Goal: Transaction & Acquisition: Purchase product/service

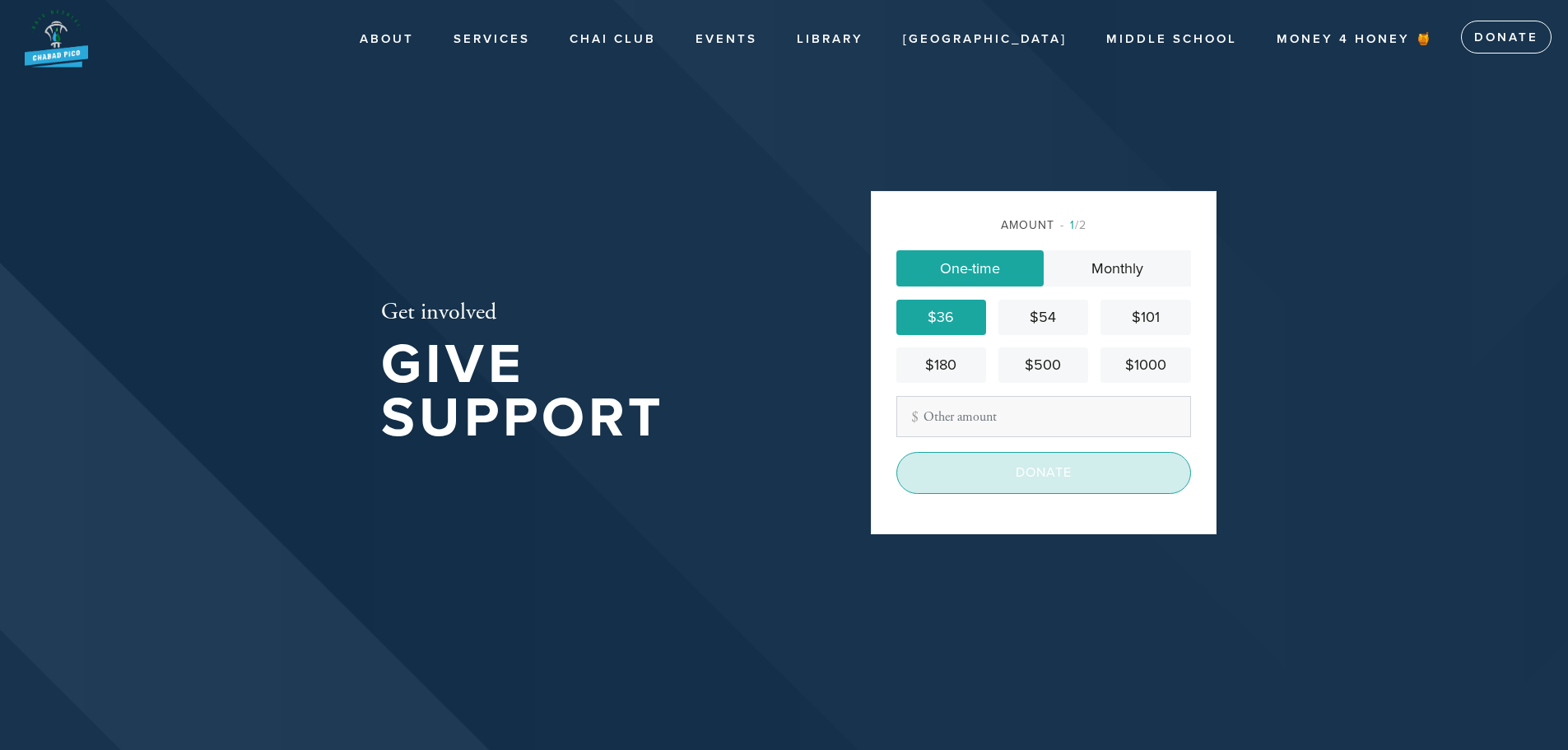
click at [1046, 463] on input "Donate" at bounding box center [1043, 472] width 295 height 41
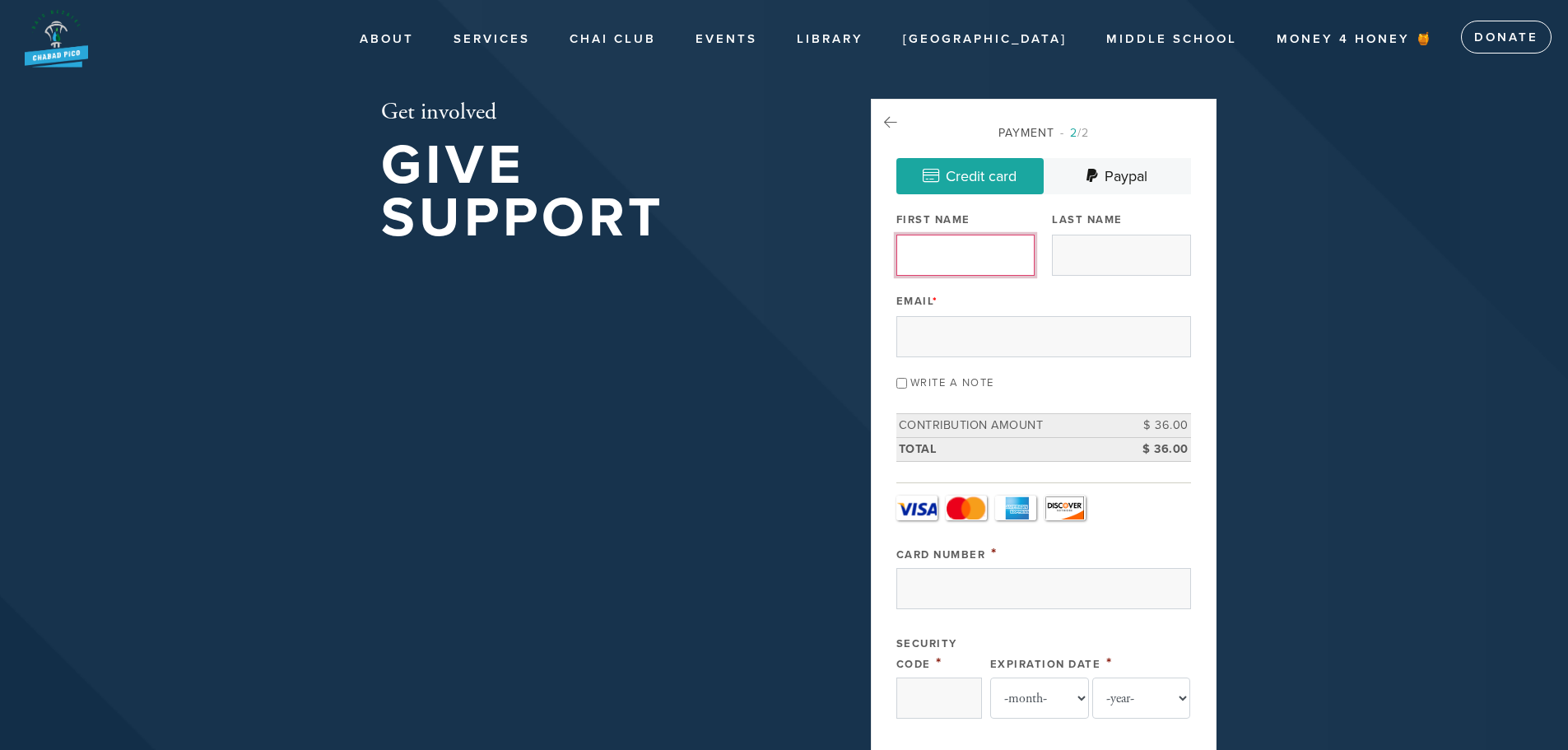
click at [939, 249] on input "First Name" at bounding box center [965, 255] width 138 height 41
type input "Levi"
type input "Garbose"
type input "leviyitzhaq@gmail.com"
type input "Yitzhaq"
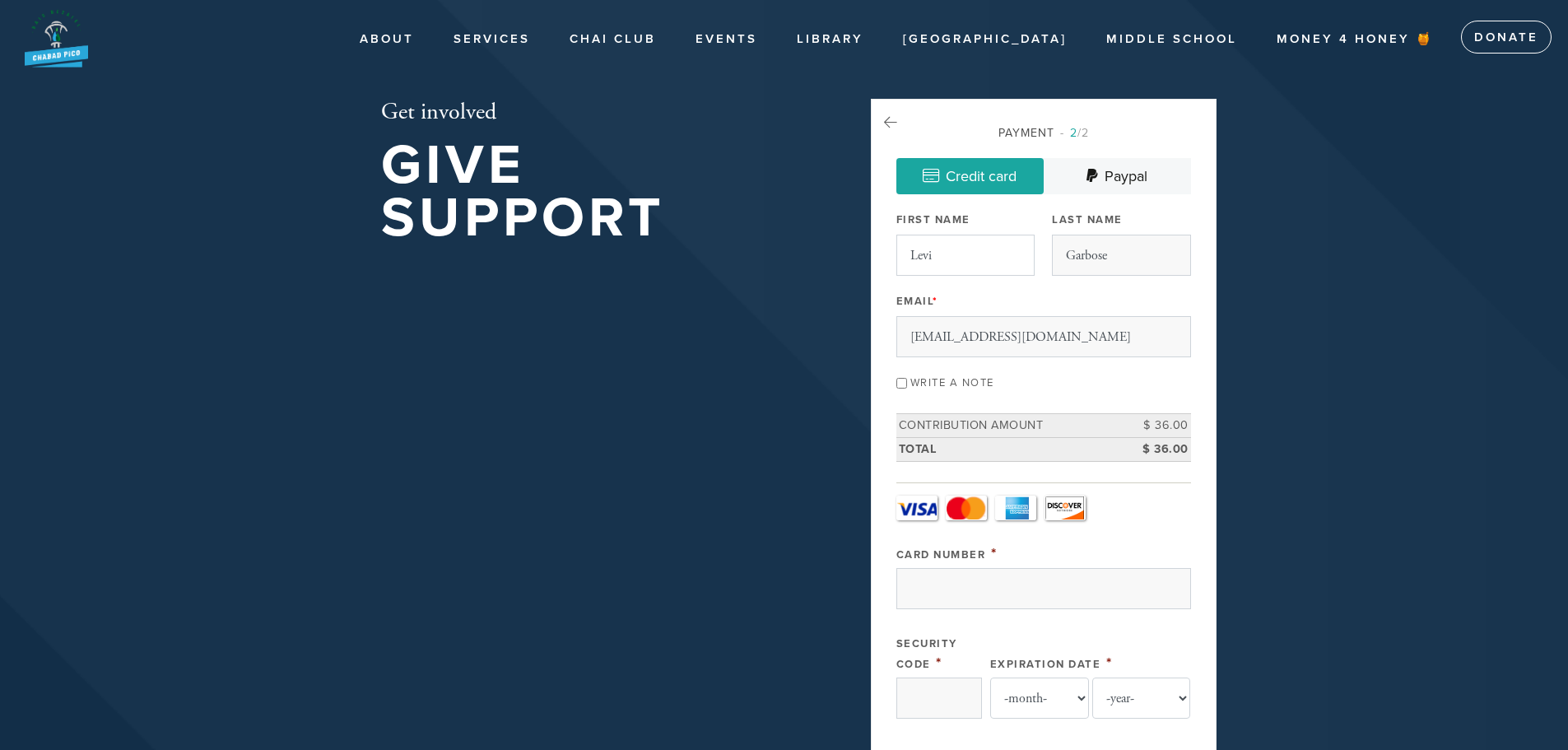
type input "8622 Gregory Way"
type input "Los Angeles"
type input "United States"
type input "90035"
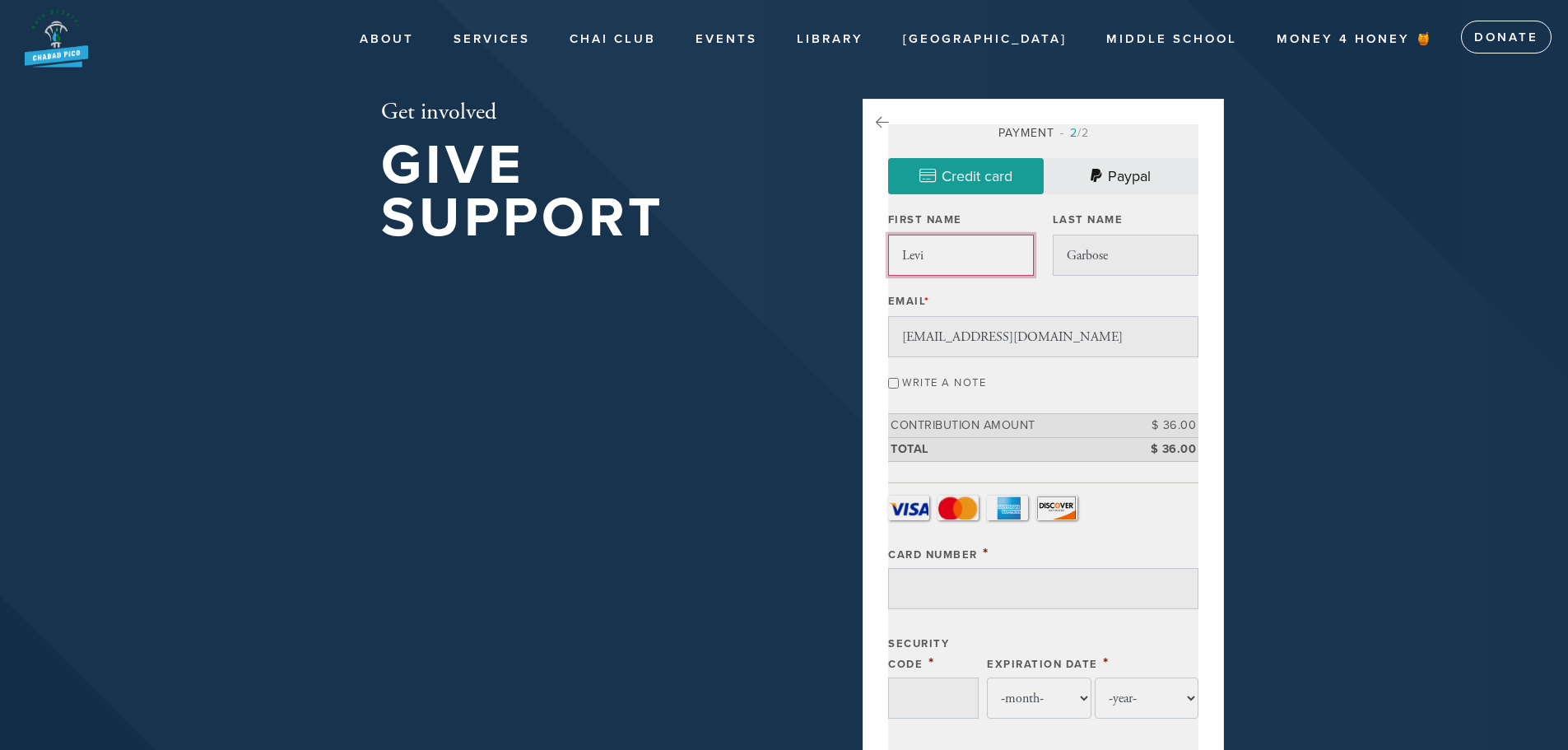
scroll to position [787, 0]
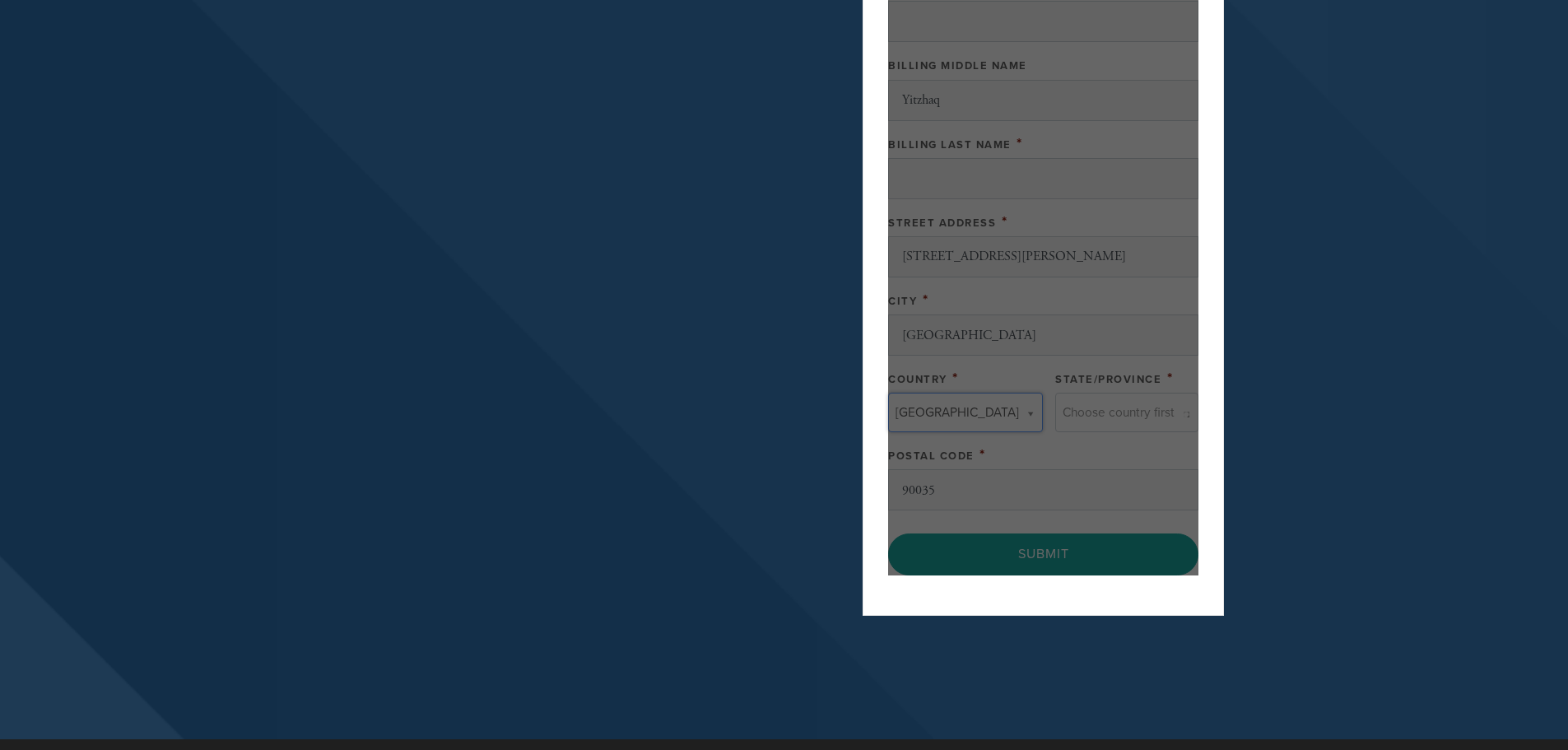
type input "United States"
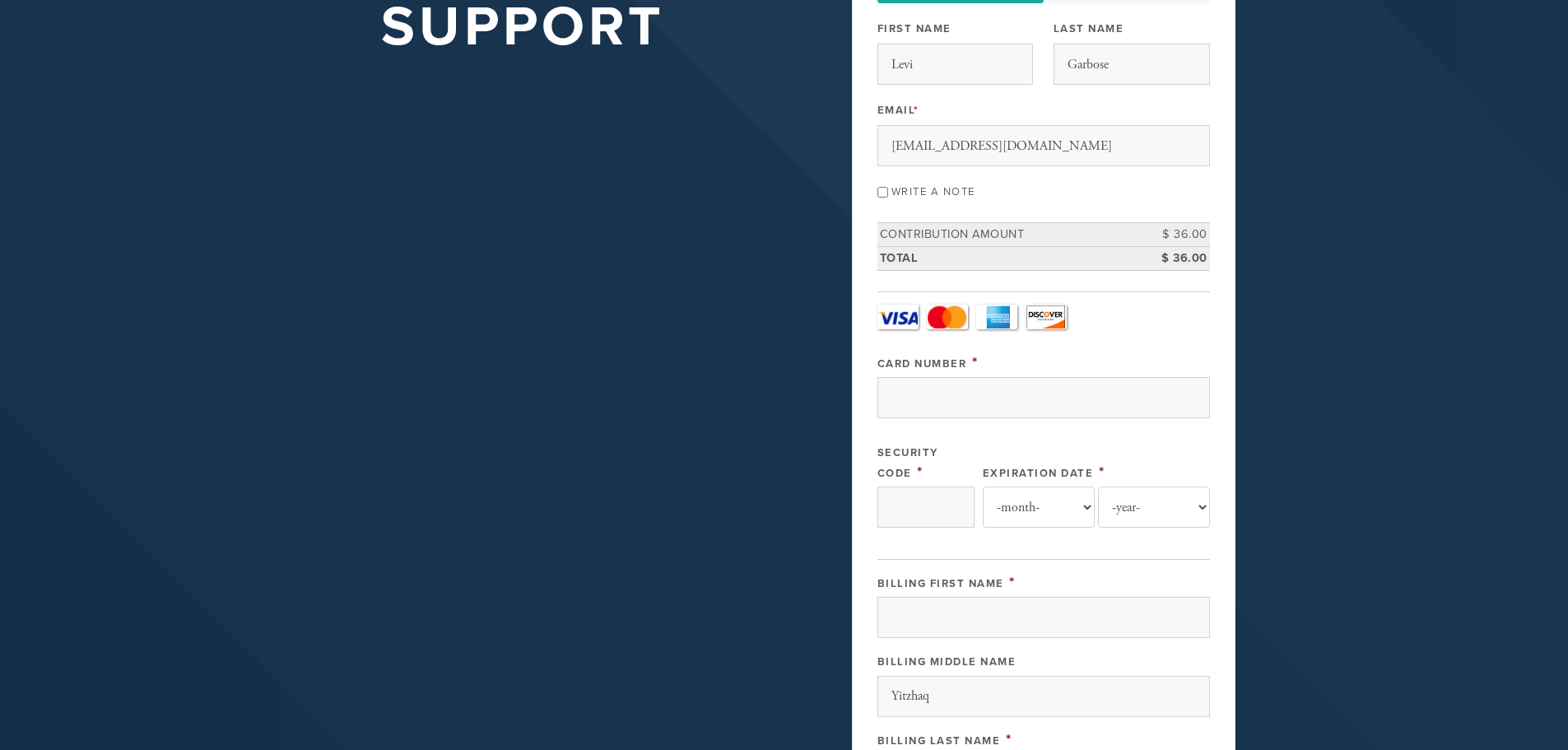
scroll to position [146, 0]
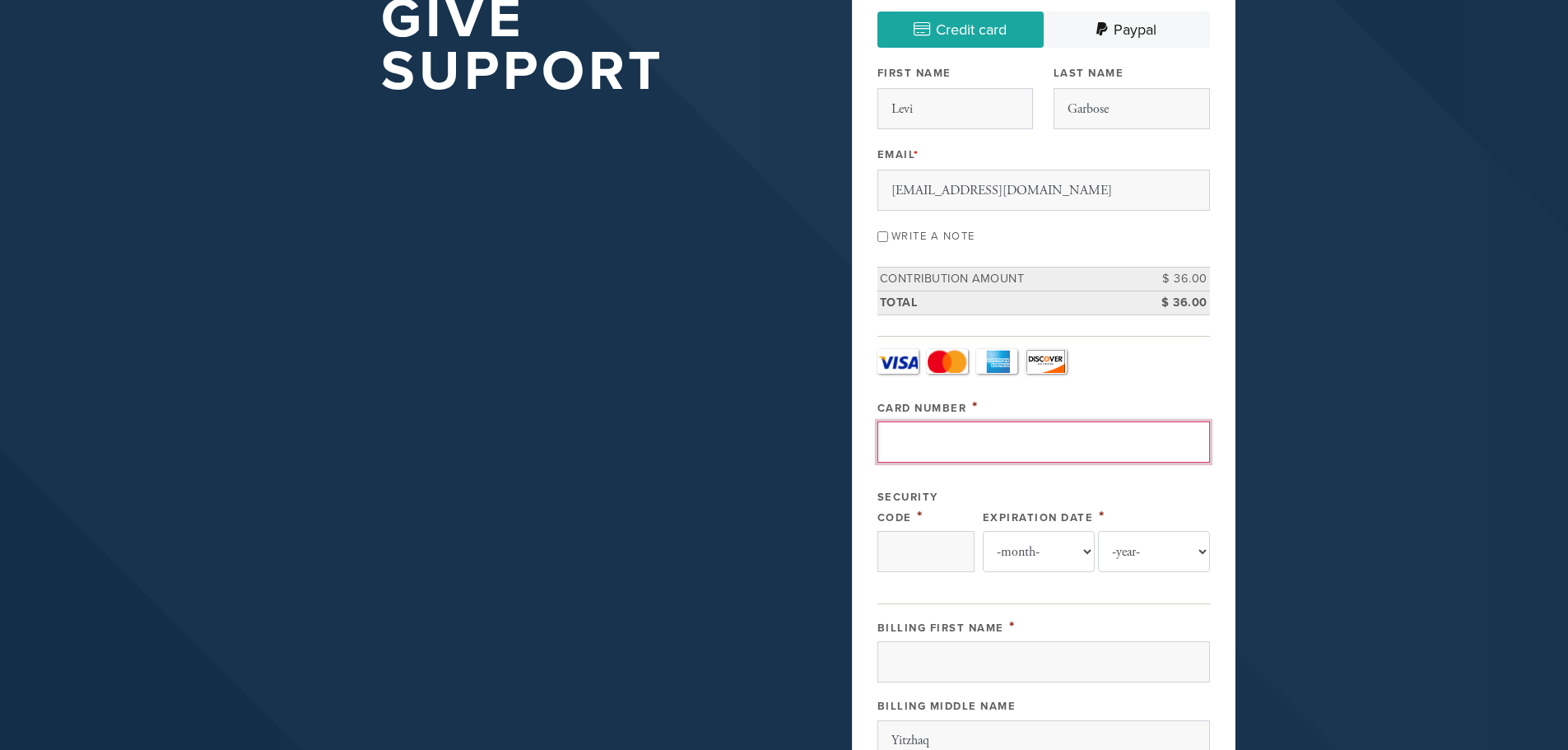
click at [945, 450] on input "Card Number" at bounding box center [1043, 442] width 332 height 41
type input "[CREDIT_CARD_NUMBER]"
type input "***"
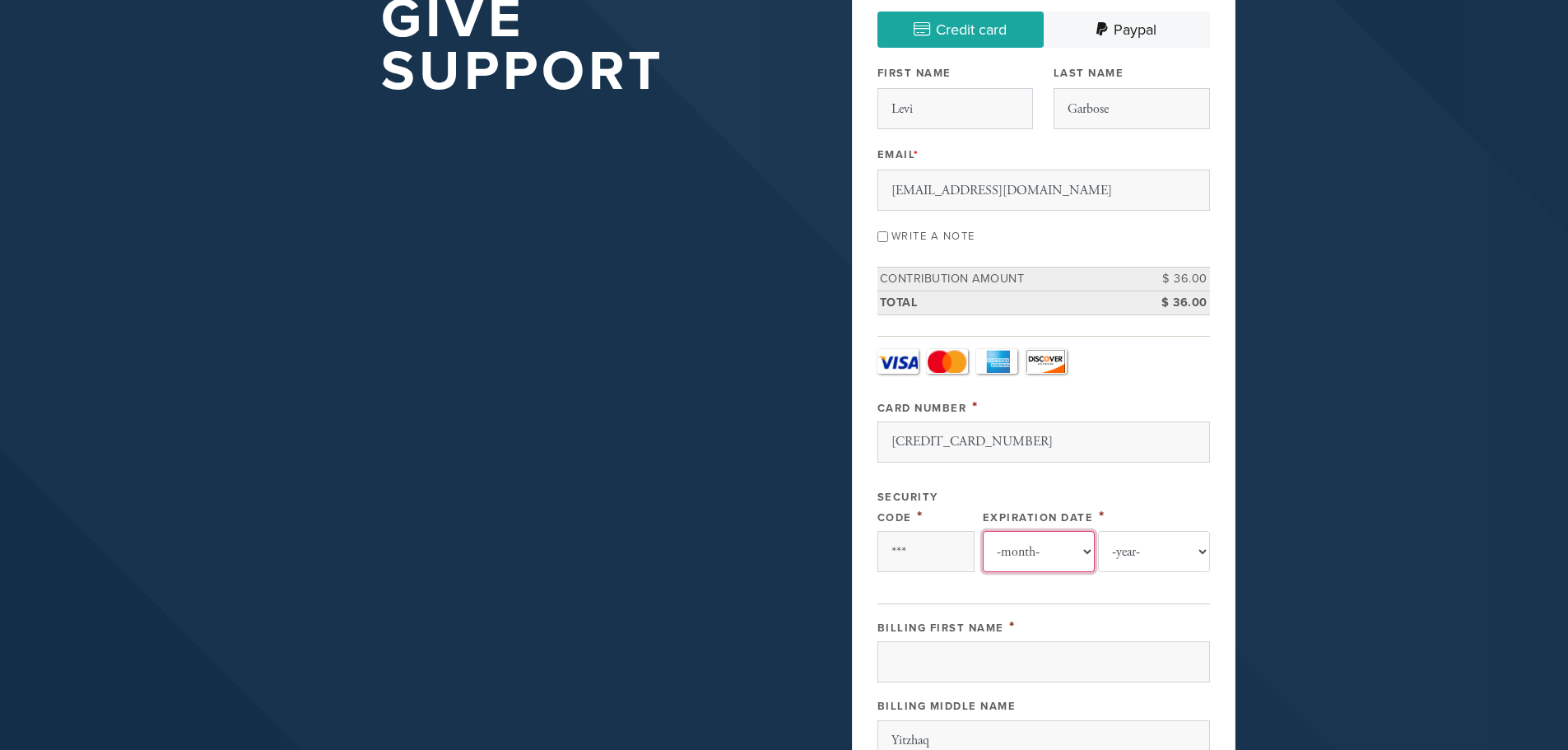
select select "4"
select select "2030"
click at [960, 540] on input "***" at bounding box center [926, 551] width 97 height 41
type input "*"
type input "9"
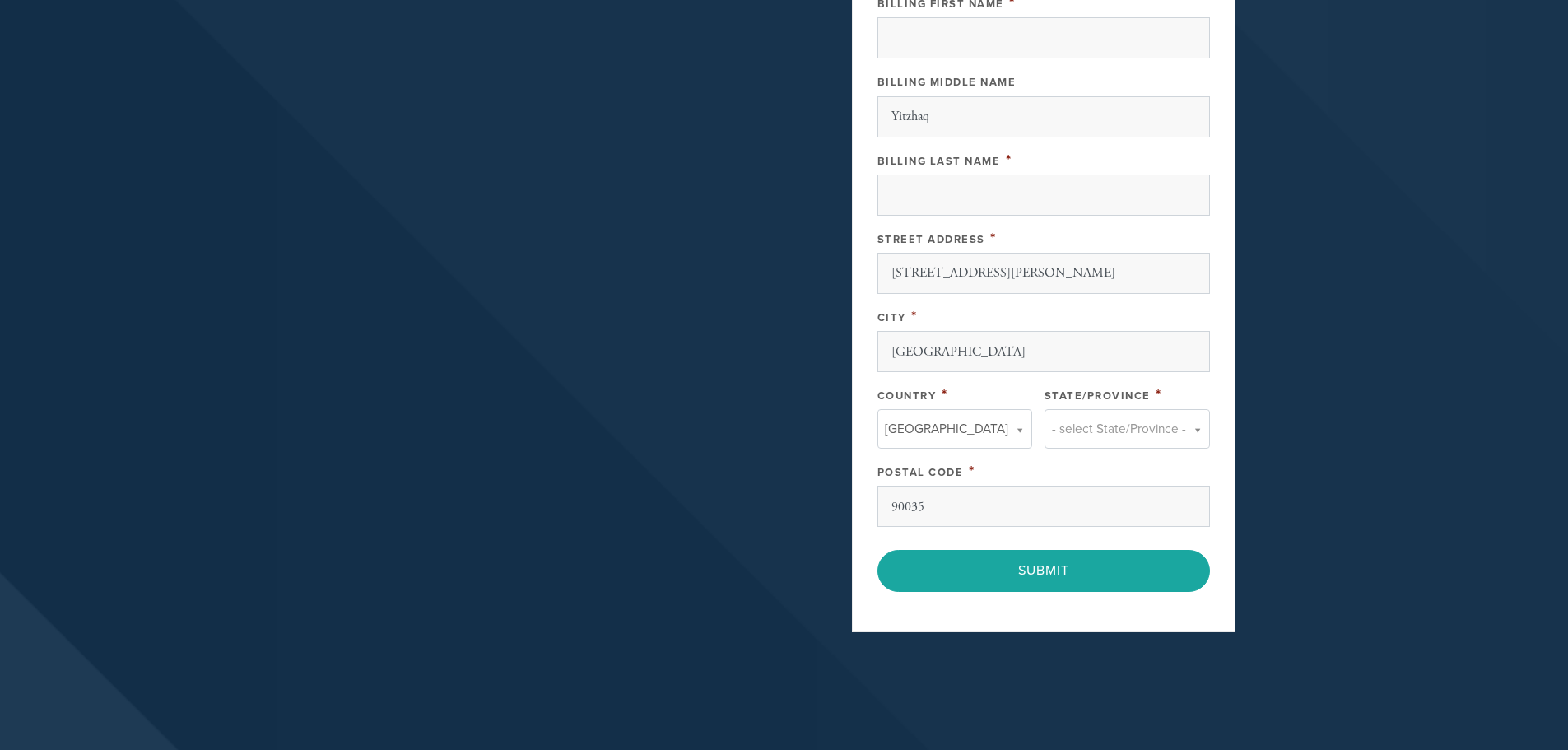
scroll to position [885, 0]
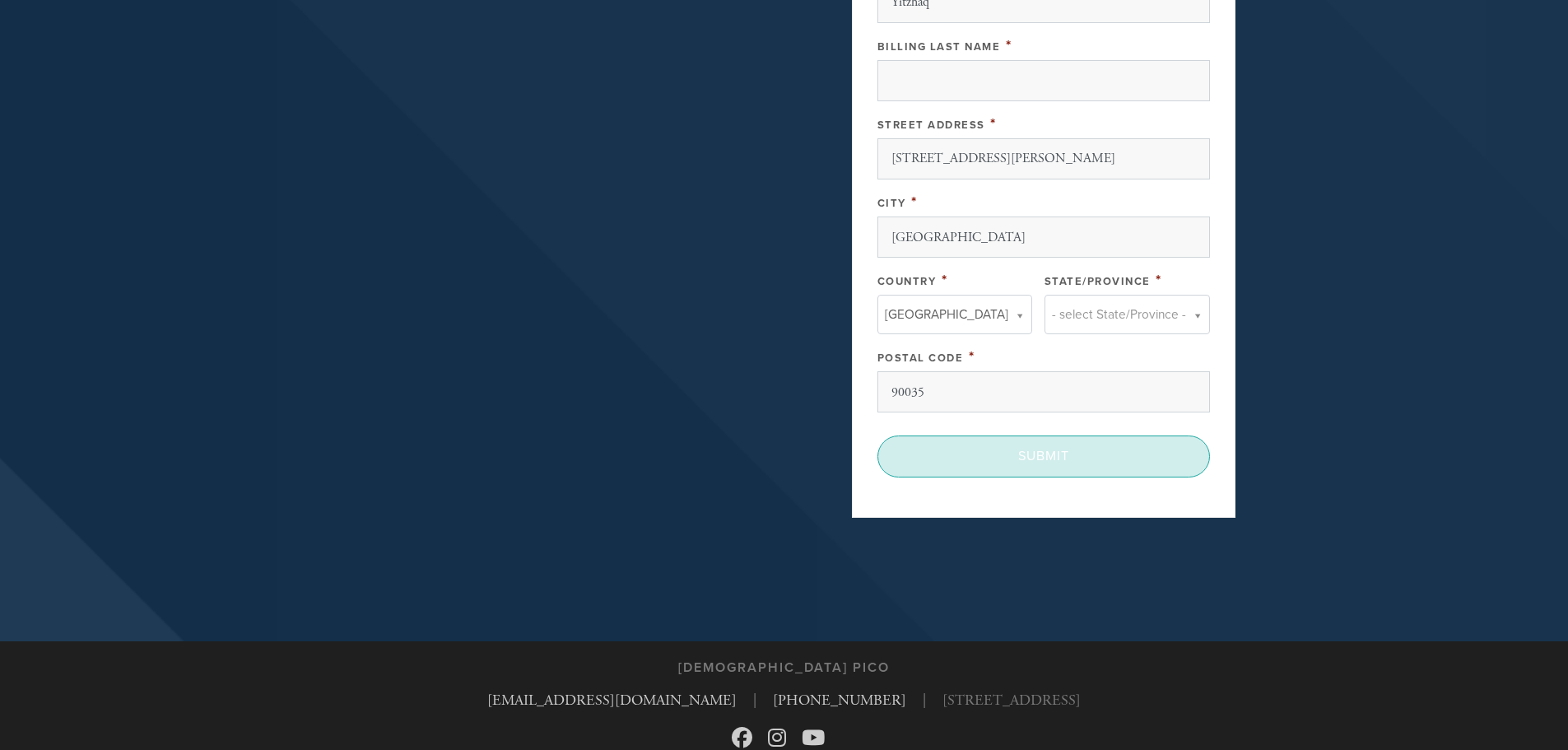
type input "919"
click at [1034, 469] on input "Submit" at bounding box center [1043, 456] width 332 height 41
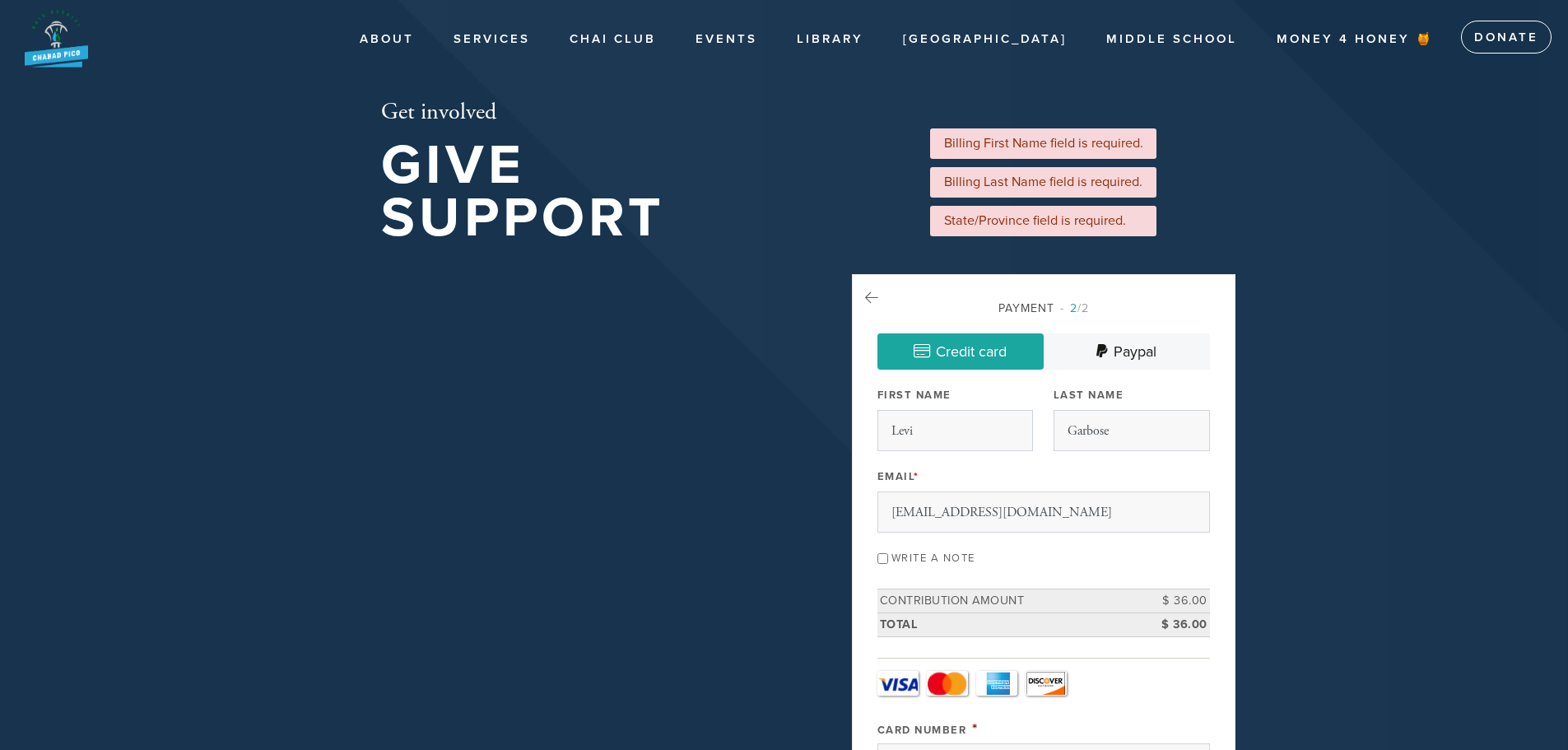
select select "4"
select select "2030"
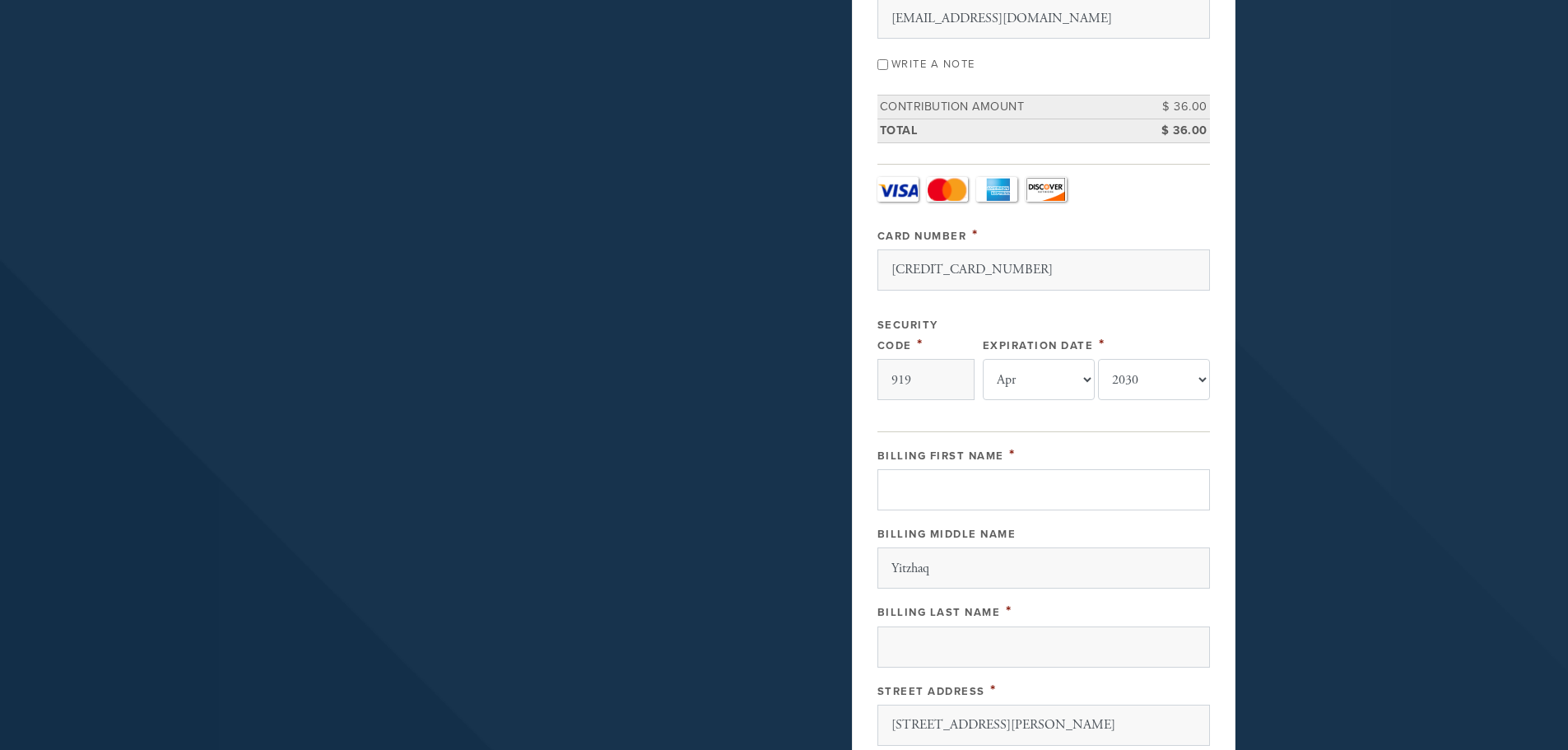
type input "Levi"
select select "8"
select select "2028"
type input "Garbose"
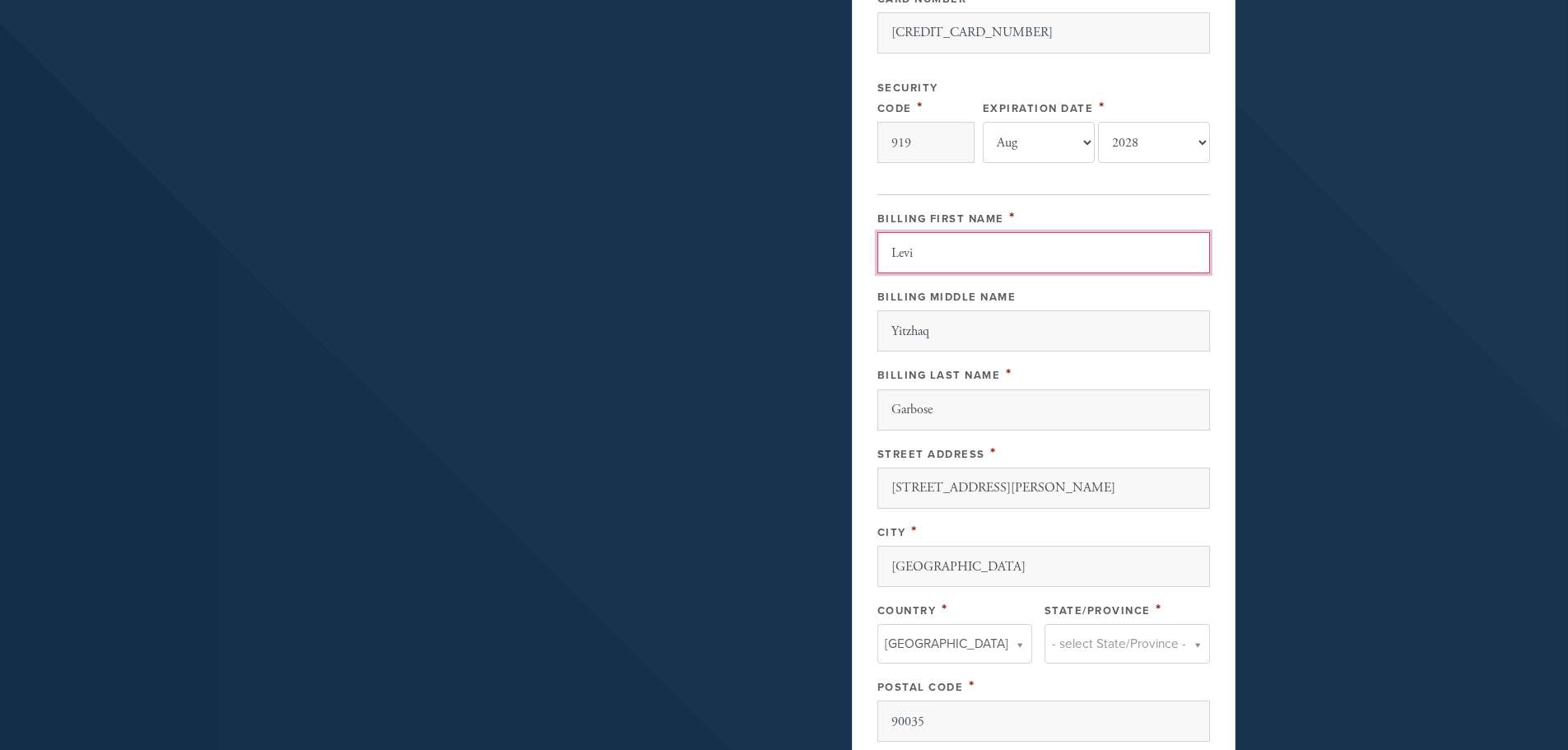
scroll to position [823, 0]
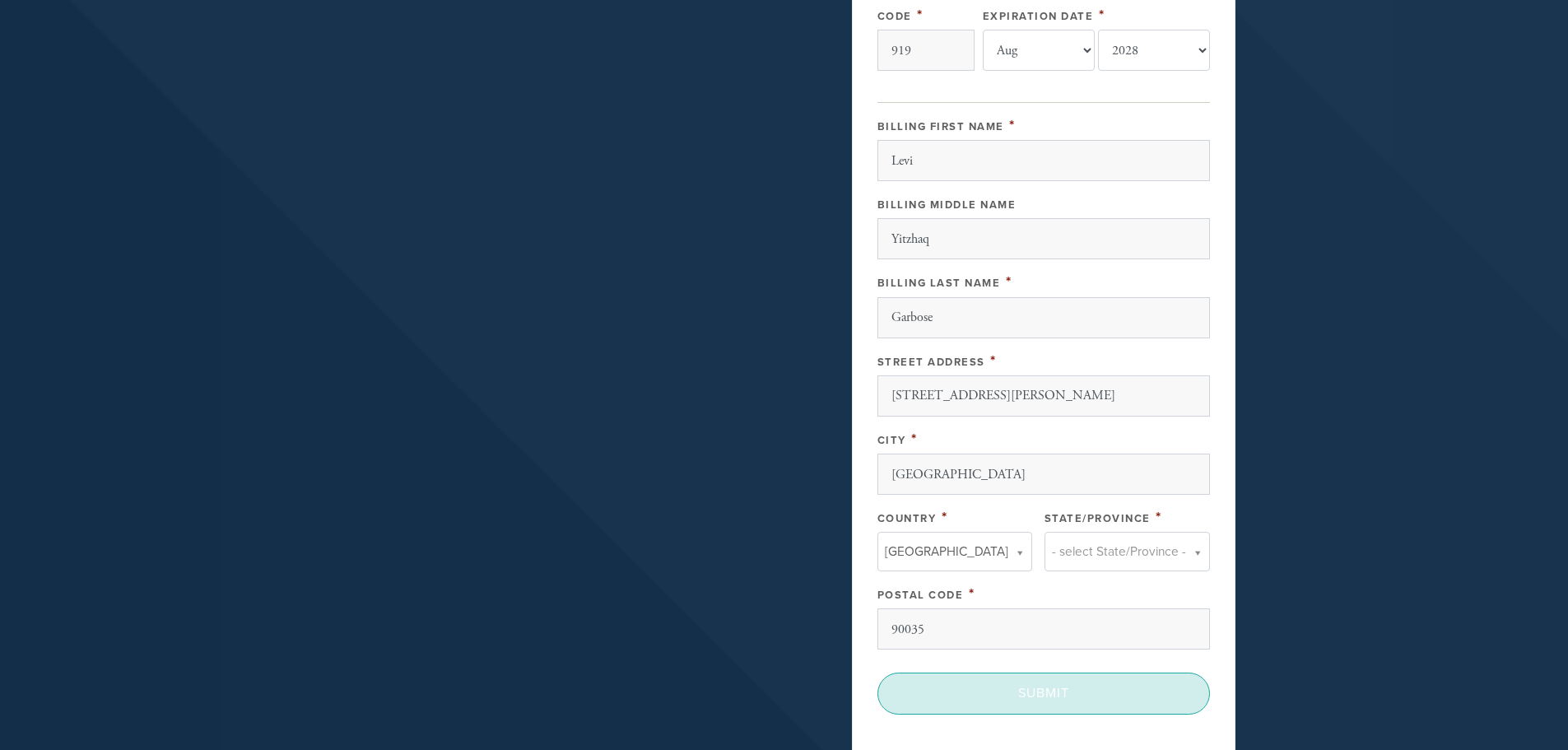
click at [1038, 697] on input "Submit" at bounding box center [1043, 693] width 332 height 41
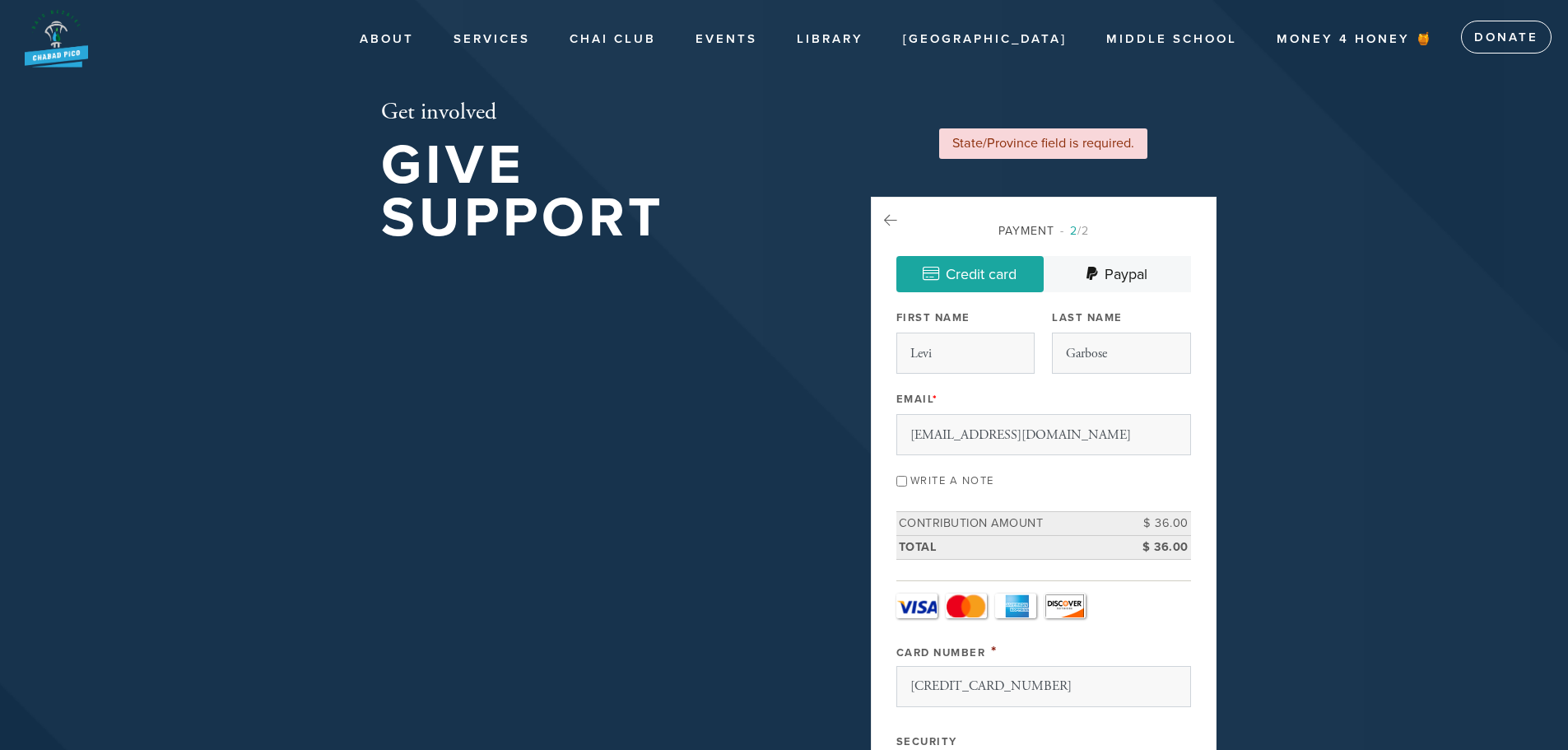
select select "8"
select select "2028"
select select "8"
select select "2028"
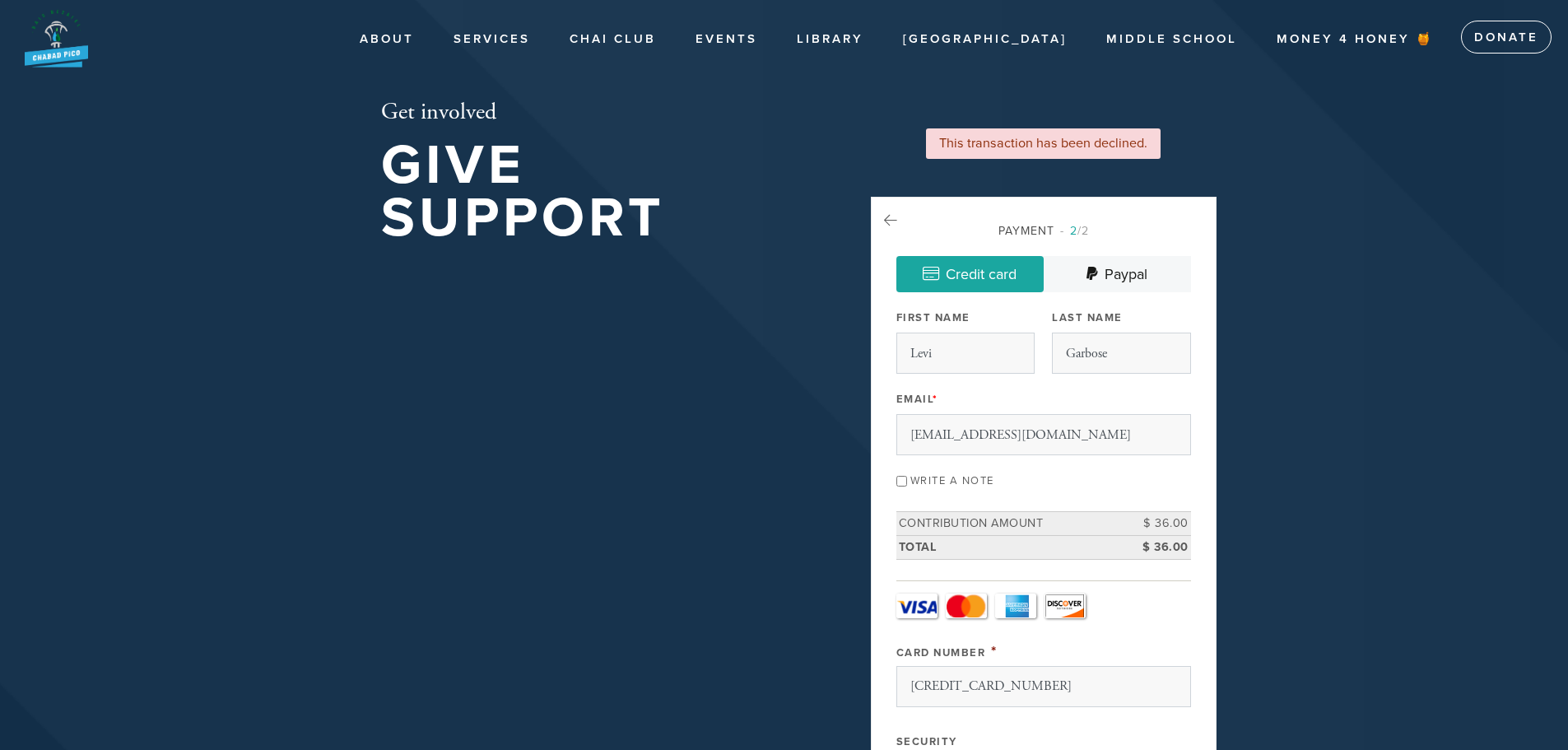
scroll to position [905, 0]
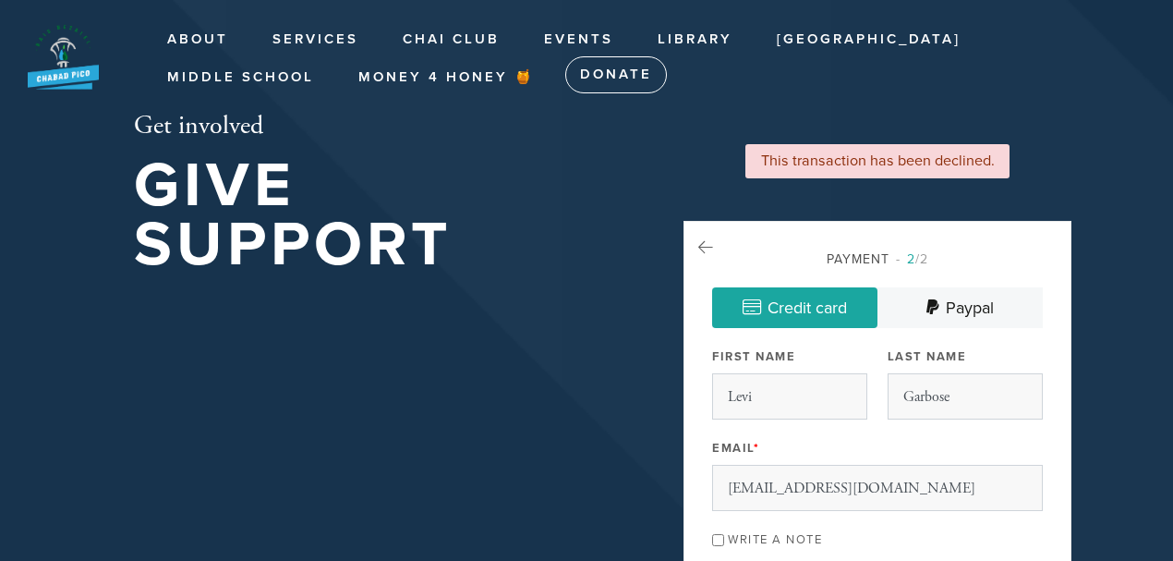
select select "8"
select select "2028"
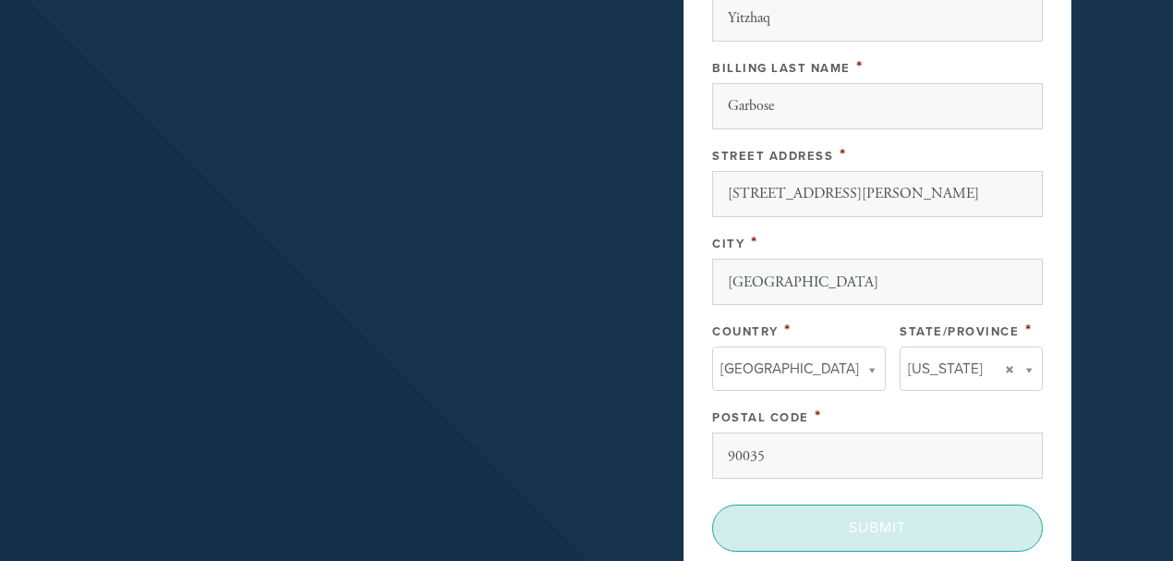
scroll to position [1109, 0]
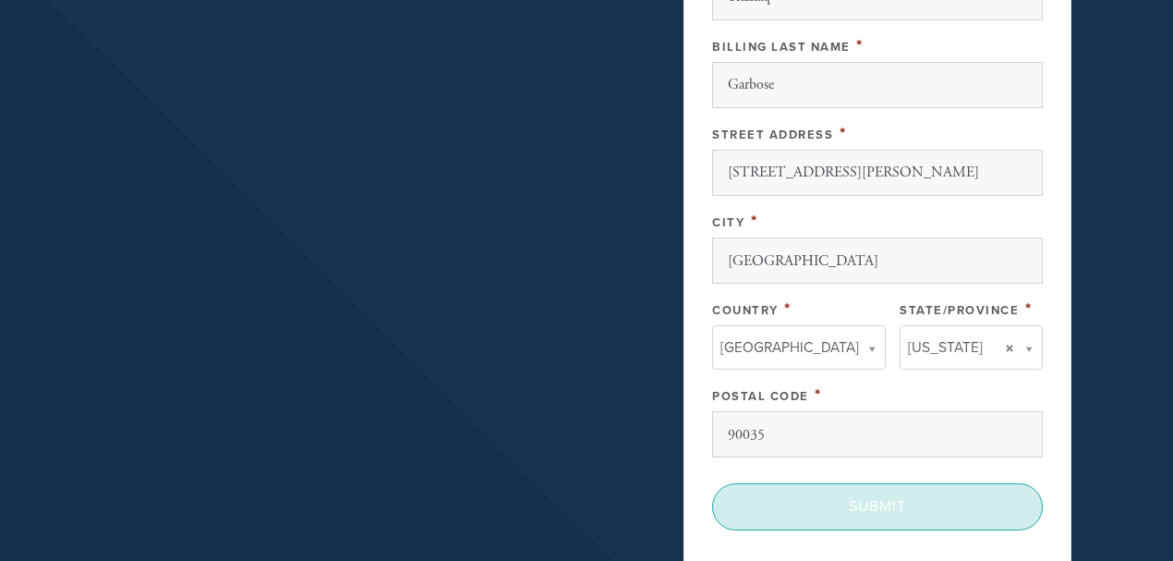
click at [837, 502] on input "Submit" at bounding box center [877, 506] width 331 height 46
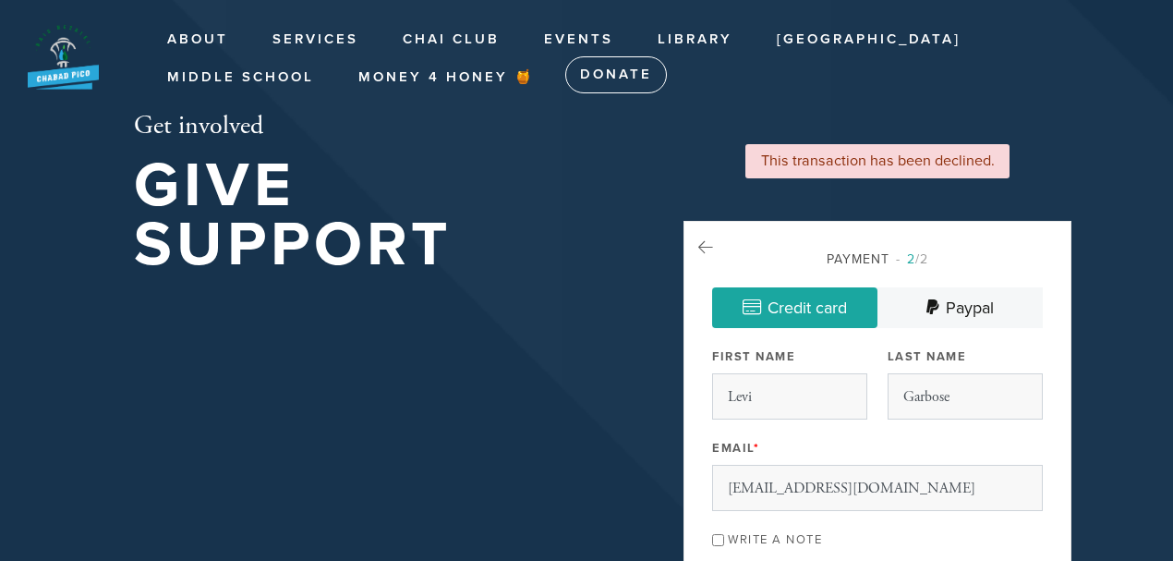
select select "8"
select select "2028"
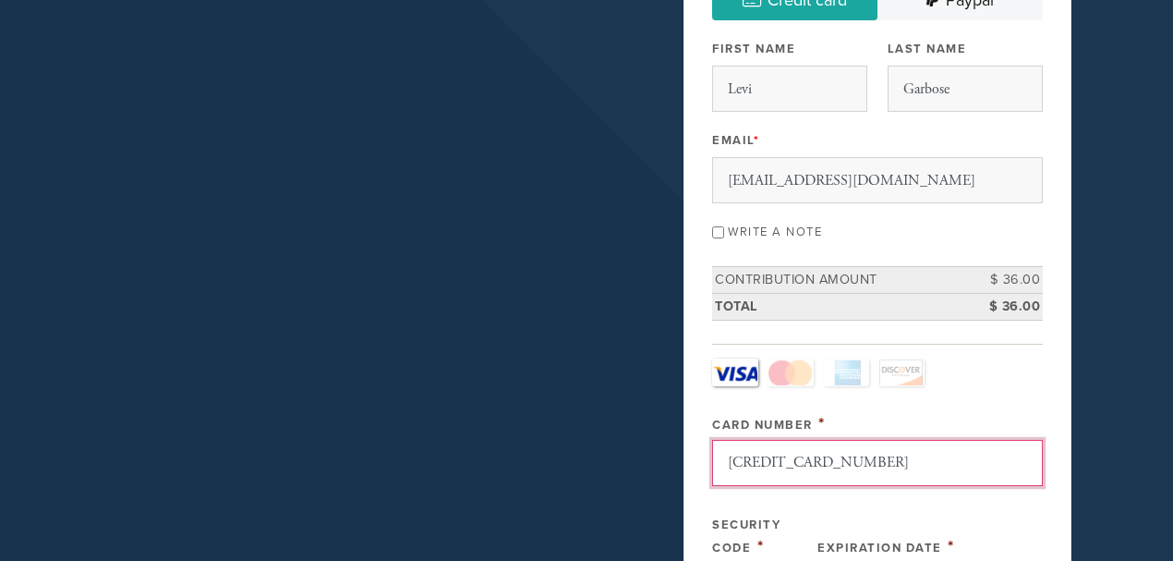
click at [866, 457] on input "[CREDIT_CARD_NUMBER]" at bounding box center [877, 463] width 331 height 46
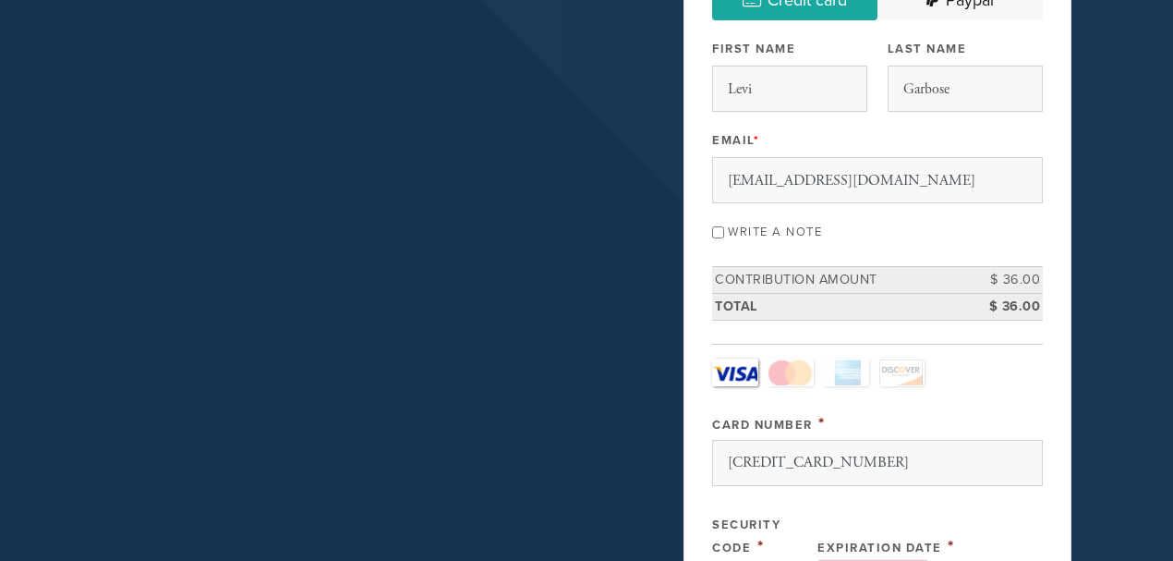
select select "4"
select select "2030"
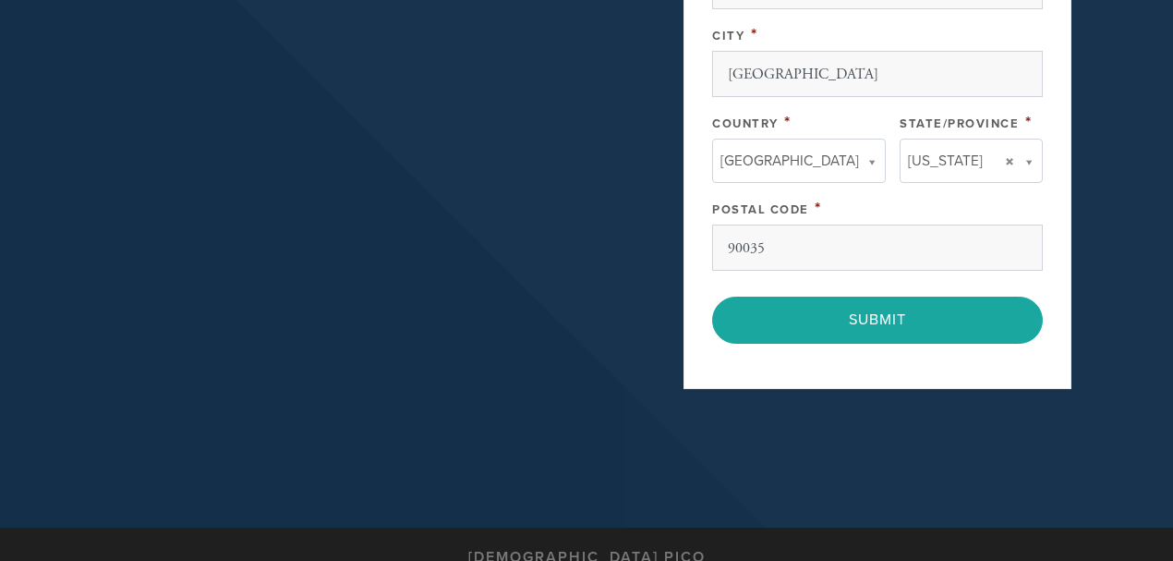
scroll to position [1354, 0]
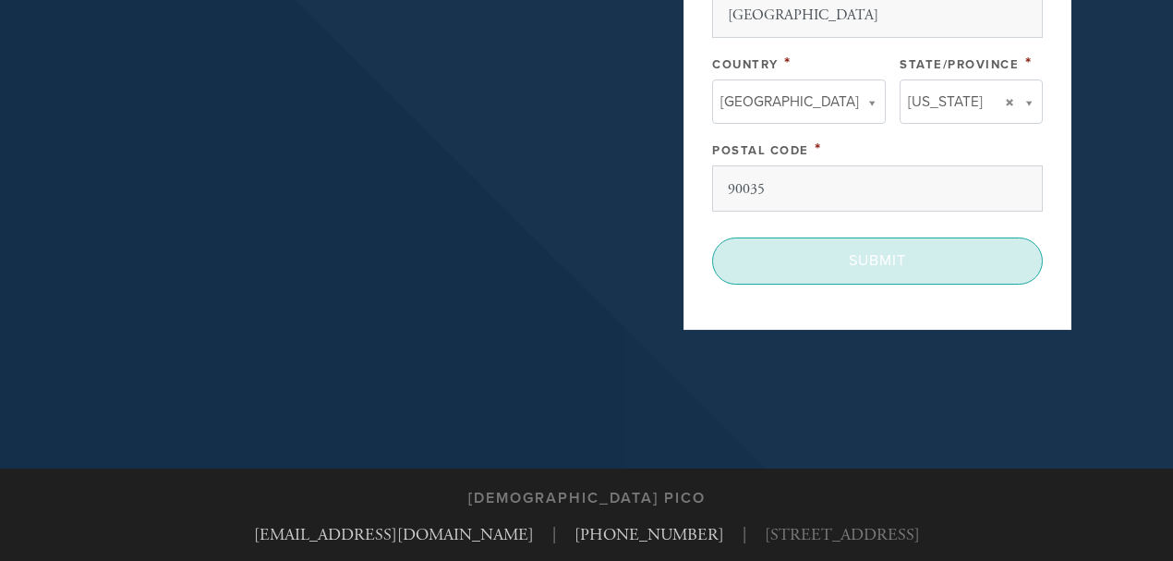
click at [882, 257] on input "Submit" at bounding box center [877, 260] width 331 height 46
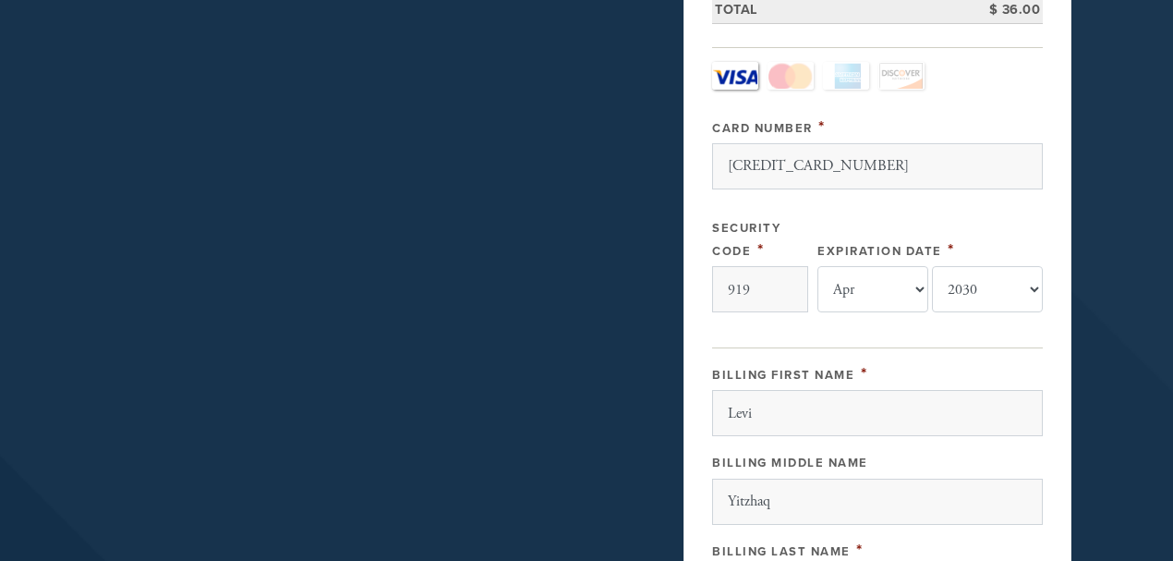
scroll to position [492, 0]
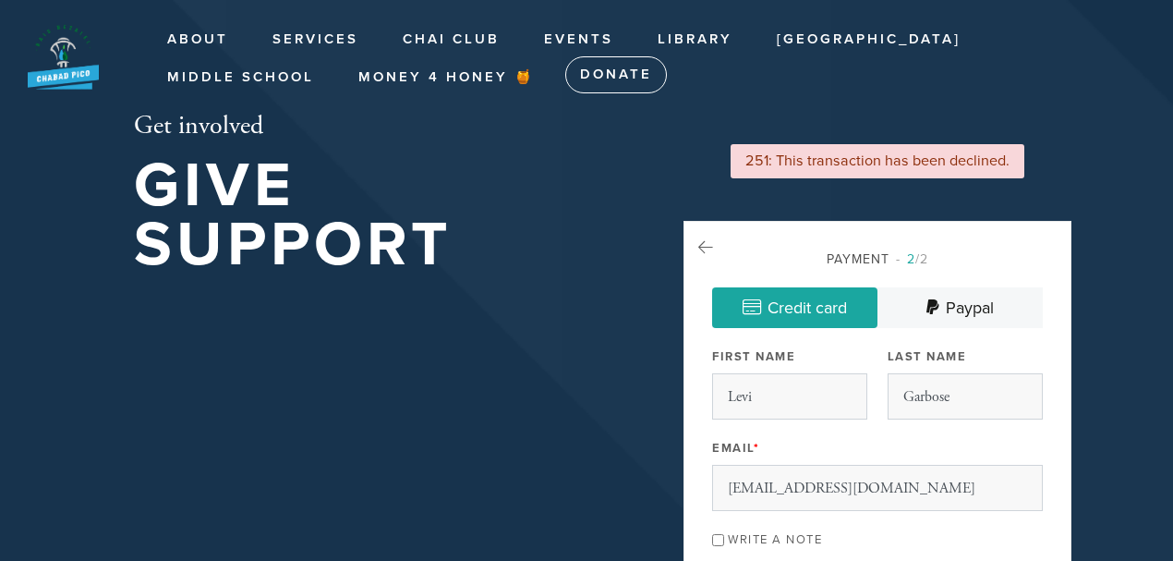
select select "4"
select select "2030"
click at [708, 249] on icon at bounding box center [705, 247] width 15 height 17
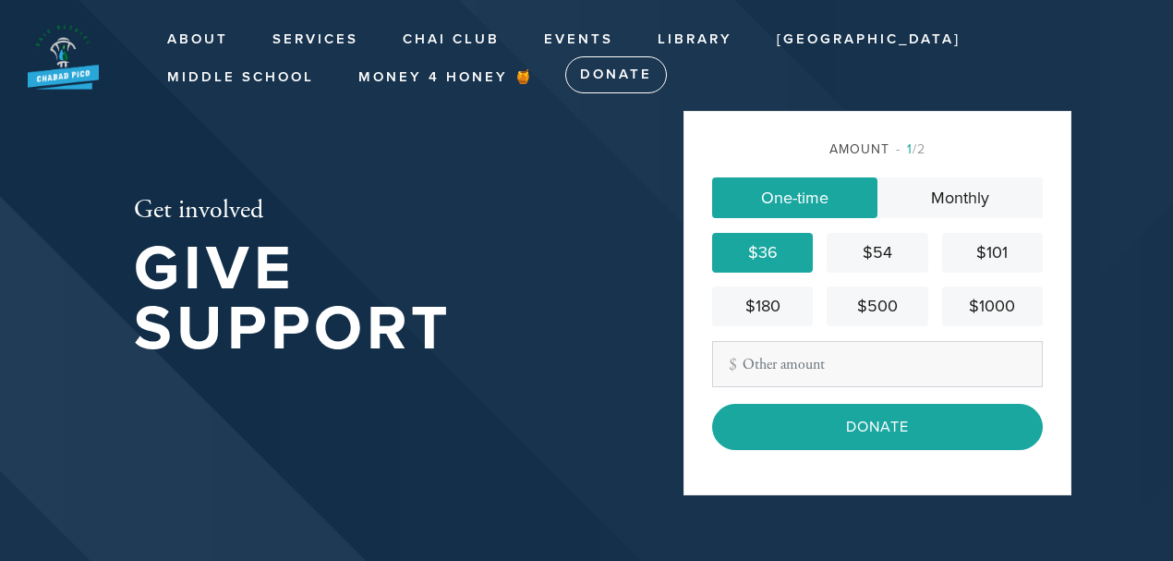
click at [866, 430] on input "Donate" at bounding box center [877, 427] width 331 height 46
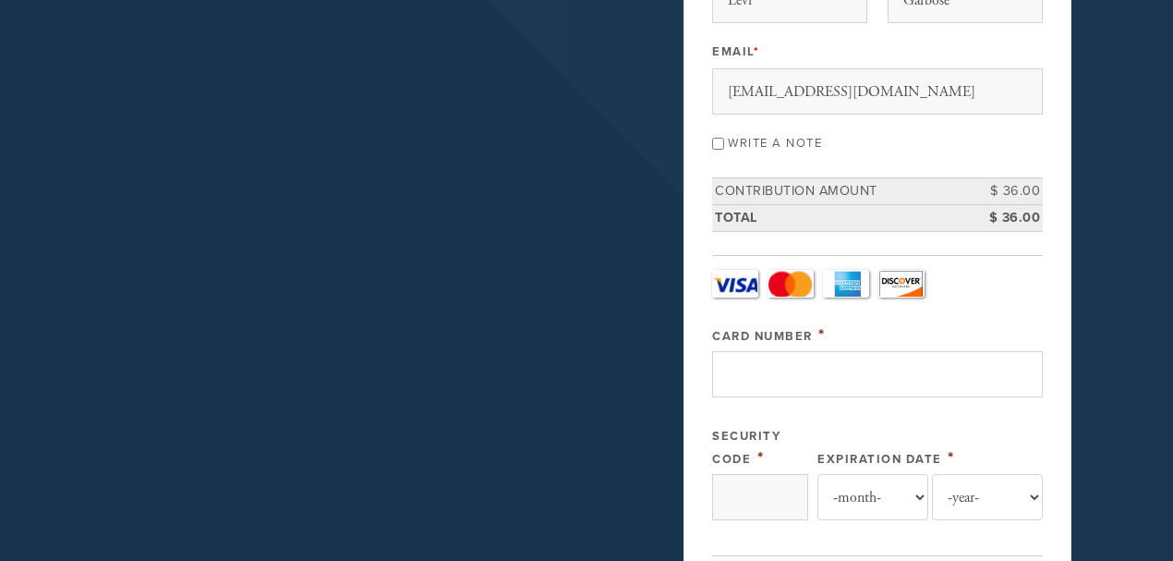
scroll to position [308, 0]
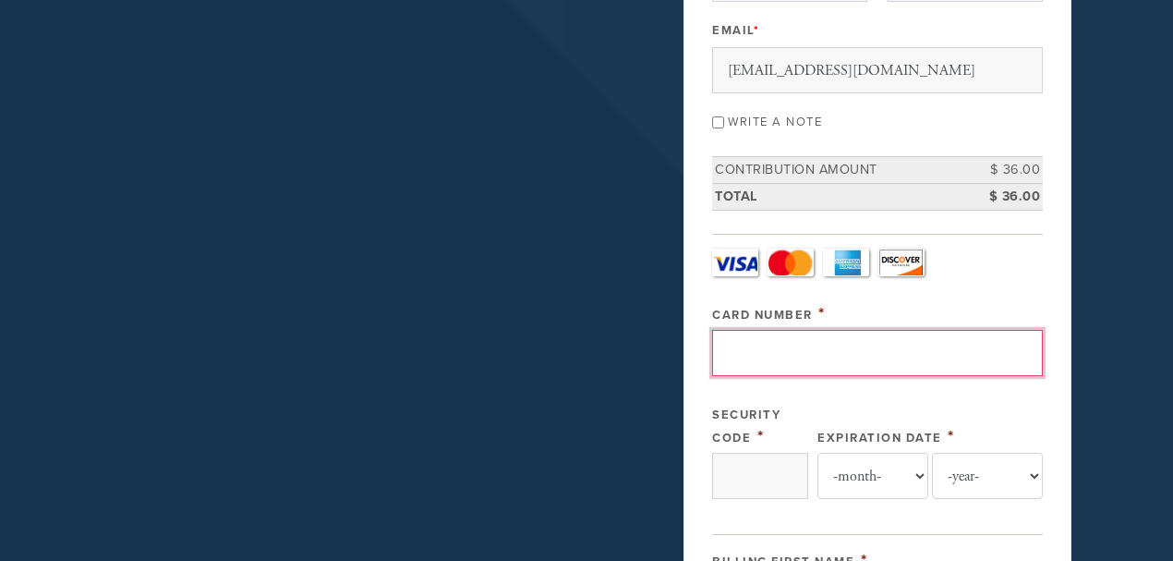
click at [779, 338] on input "Card Number" at bounding box center [877, 353] width 331 height 46
type input "[CREDIT_CARD_NUMBER]"
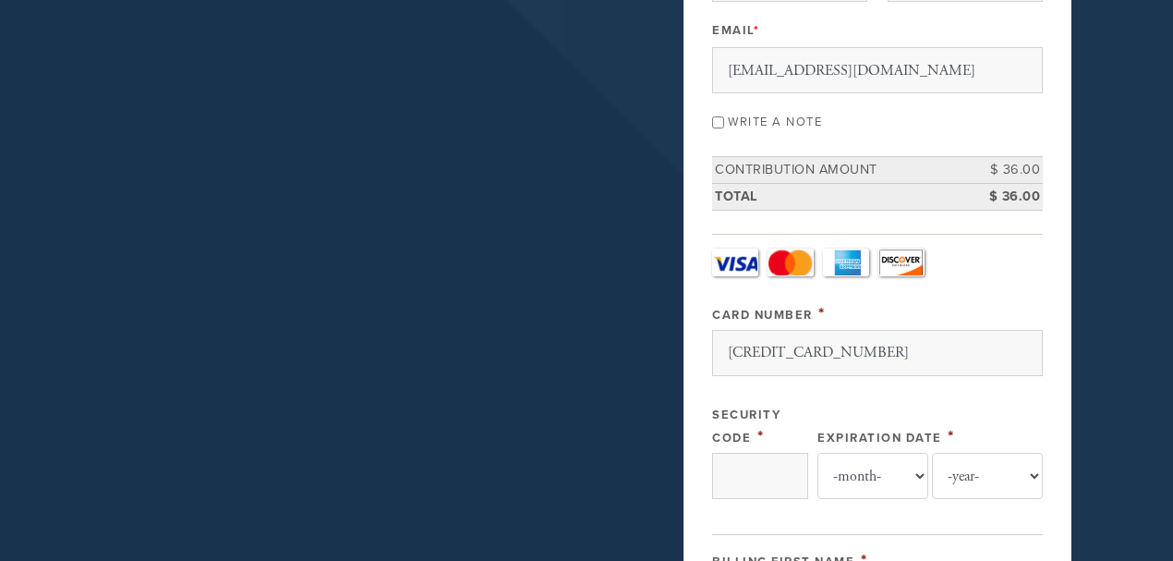
type input "***"
select select "4"
select select "2030"
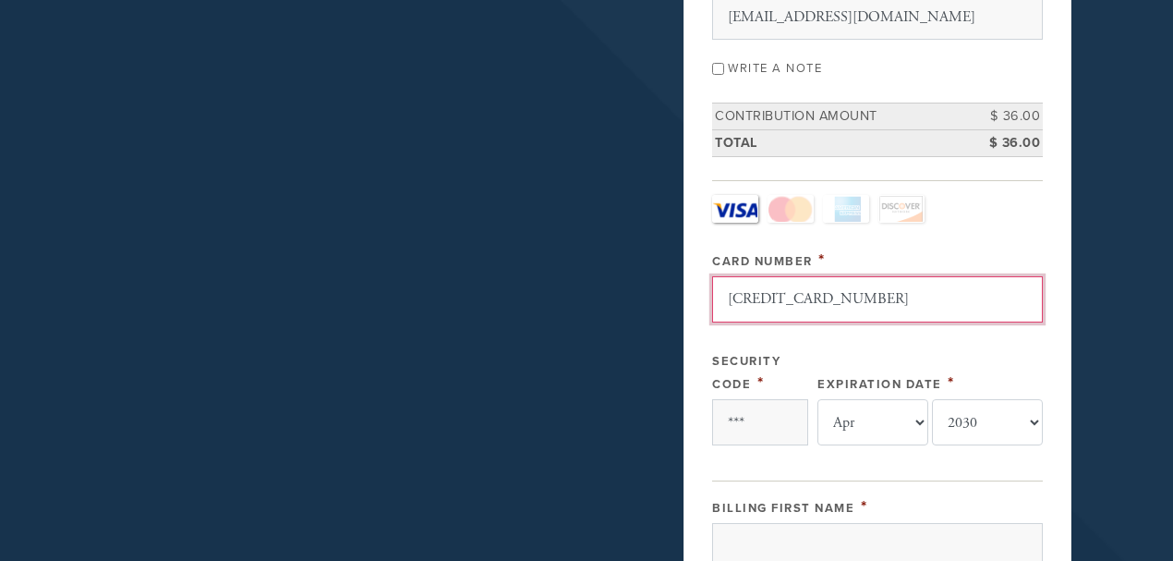
scroll to position [430, 0]
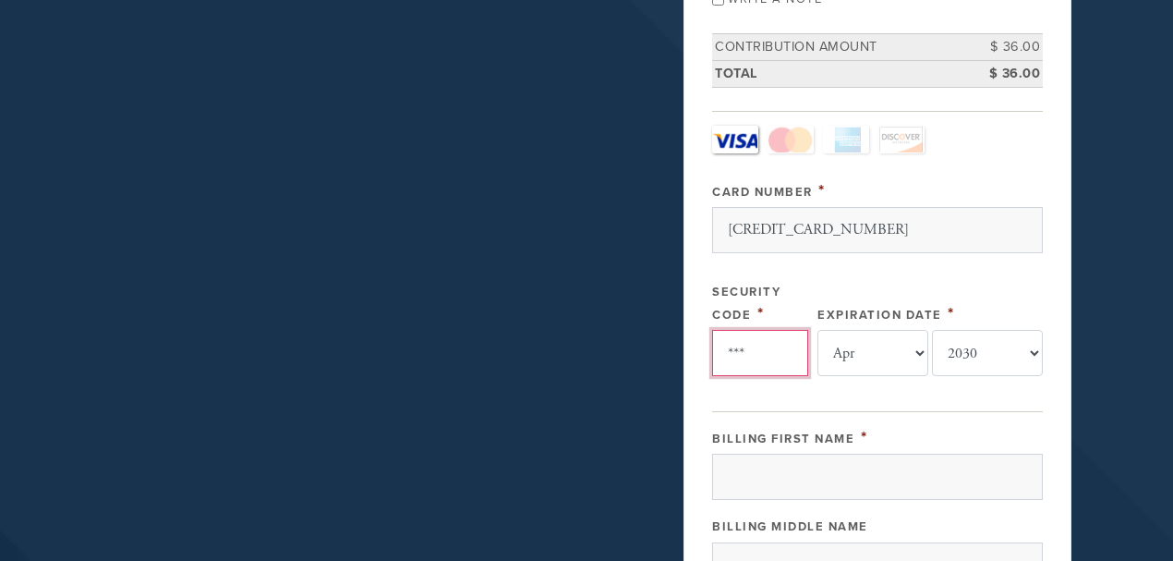
click at [761, 349] on input "***" at bounding box center [760, 353] width 96 height 46
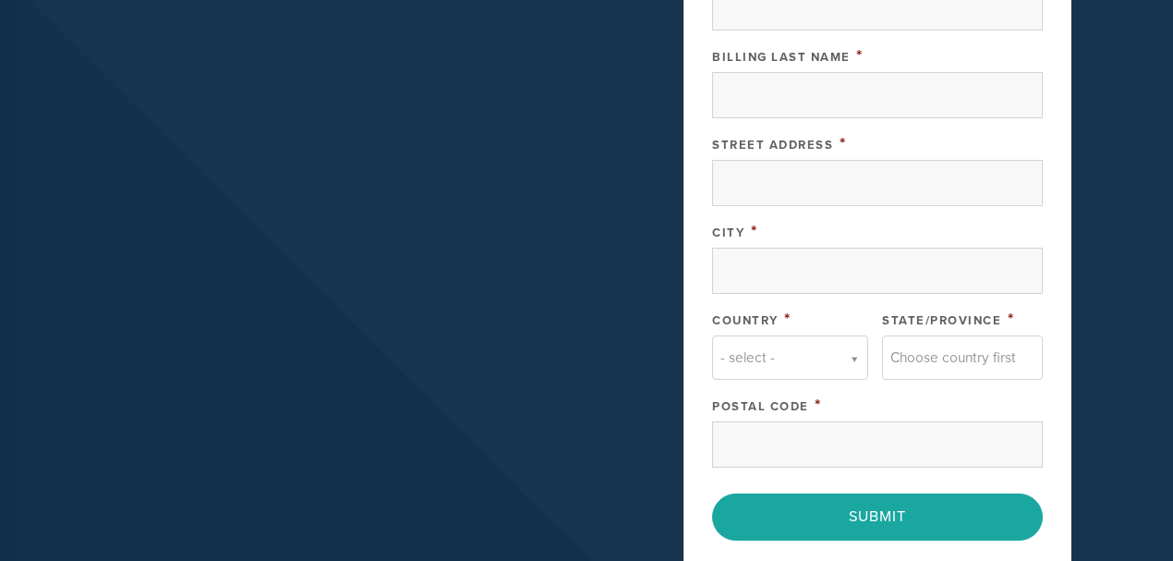
scroll to position [1109, 0]
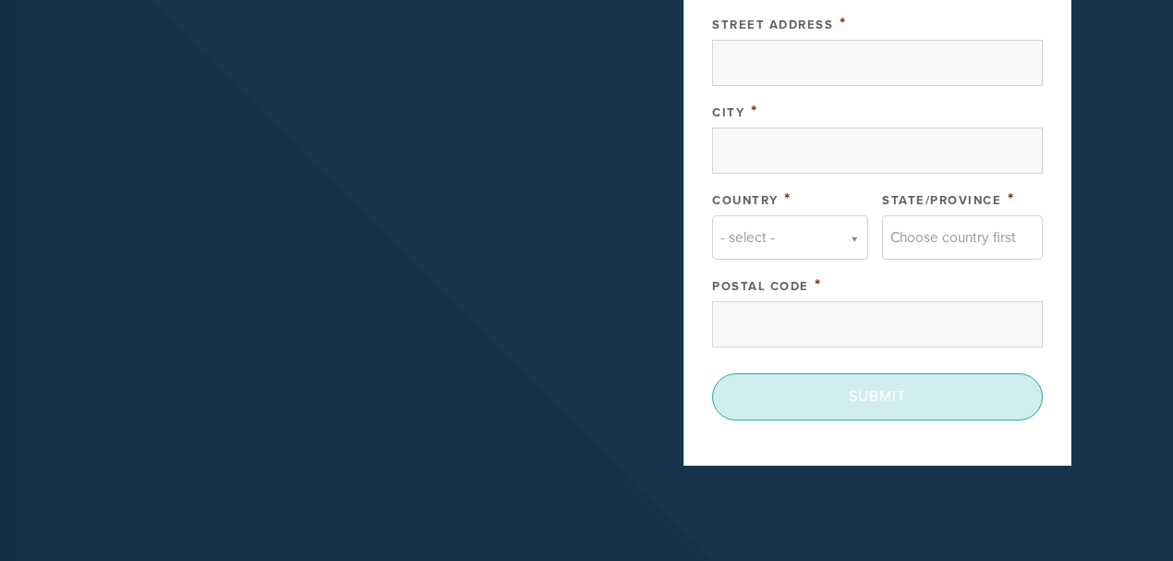
click at [898, 383] on input "Submit" at bounding box center [877, 396] width 331 height 46
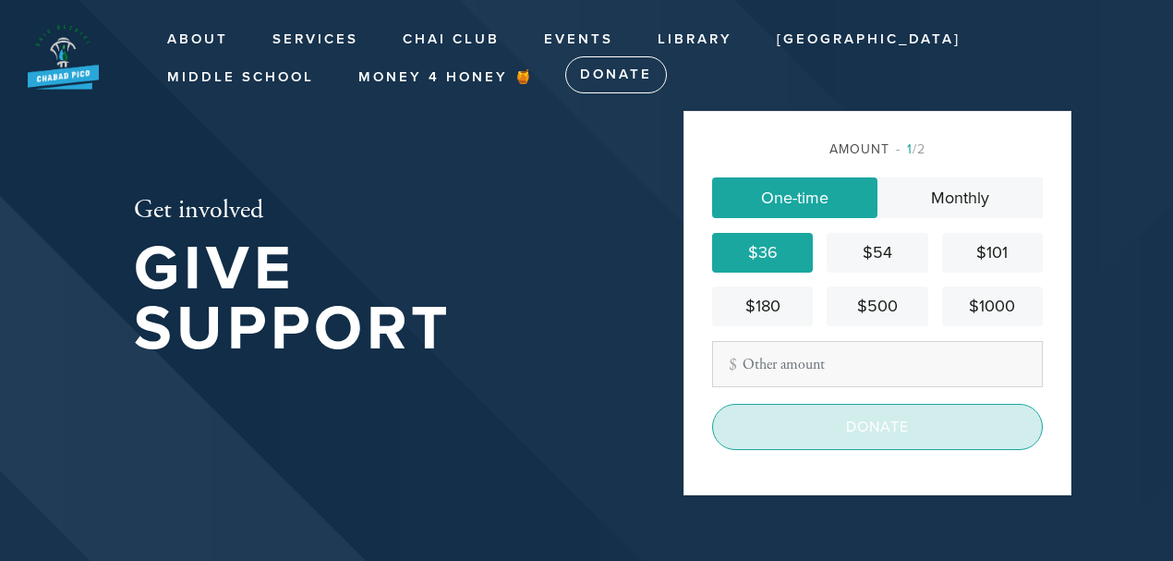
click at [885, 432] on input "Donate" at bounding box center [877, 427] width 331 height 46
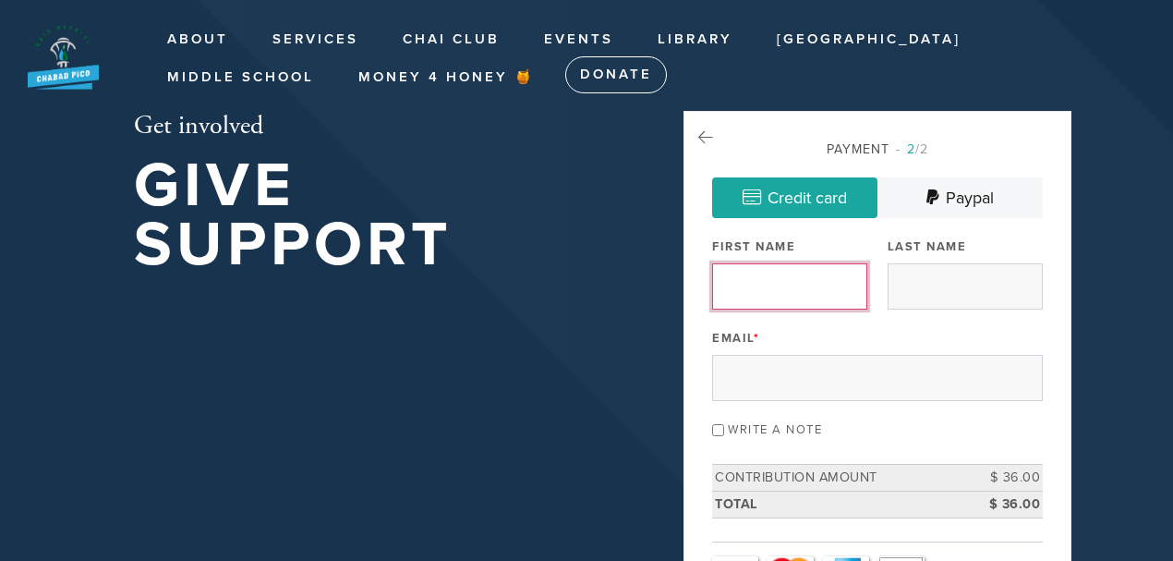
click at [763, 290] on input "First Name" at bounding box center [789, 286] width 155 height 46
type input "Levi"
type input "Garbose"
type input "[EMAIL_ADDRESS][DOMAIN_NAME]"
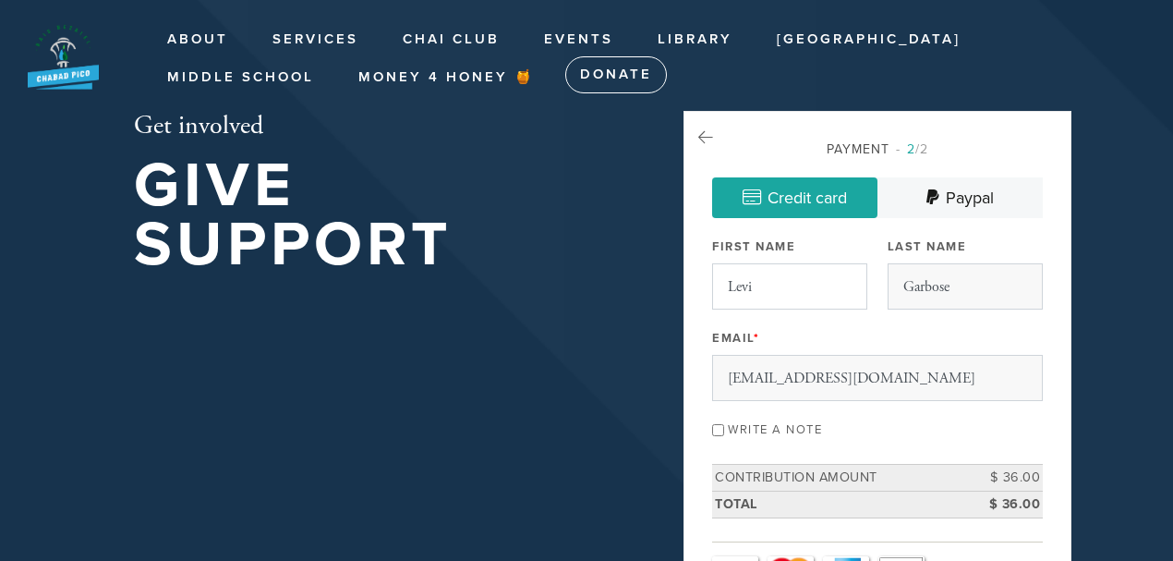
type input "Yitzhaq"
type input "[STREET_ADDRESS][PERSON_NAME]"
type input "[GEOGRAPHIC_DATA]"
type input "90035"
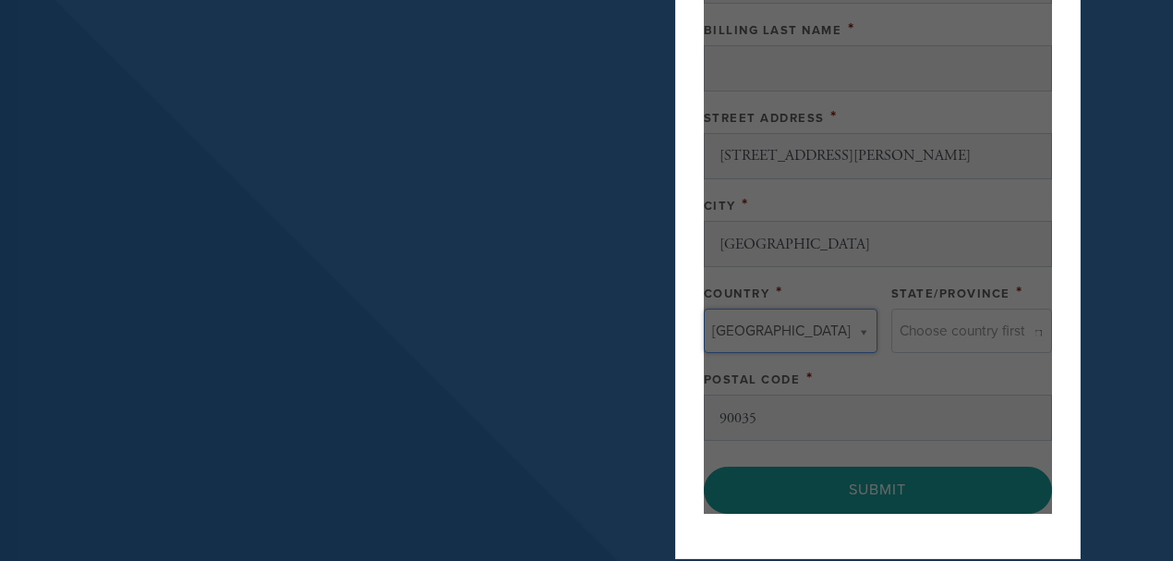
type input "[GEOGRAPHIC_DATA]"
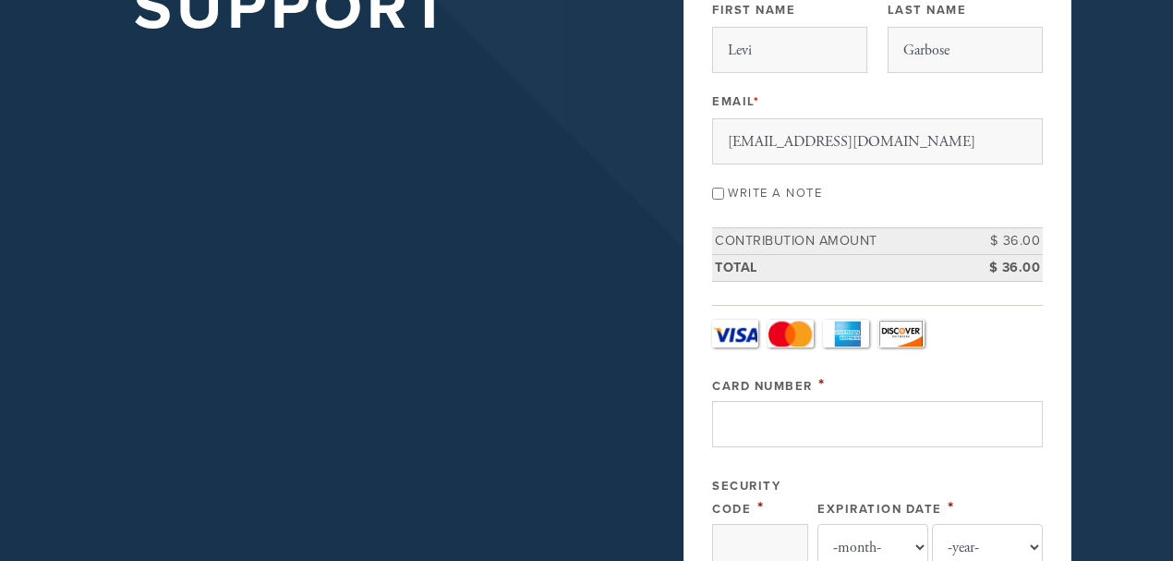
scroll to position [246, 0]
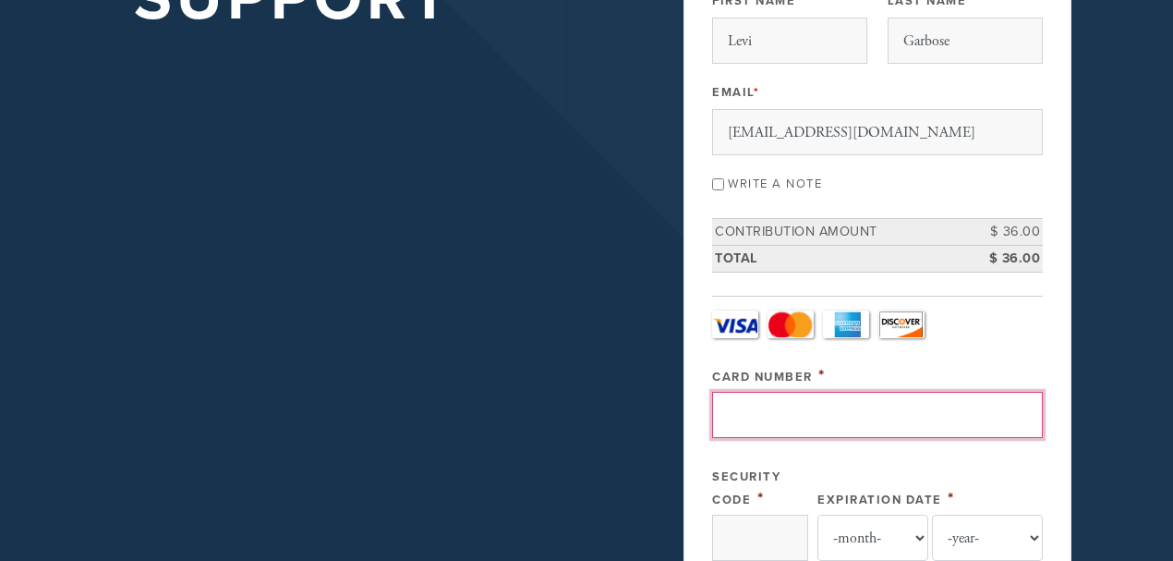
click at [768, 404] on input "Card Number" at bounding box center [877, 415] width 331 height 46
type input "[CREDIT_CARD_NUMBER]"
type input "***"
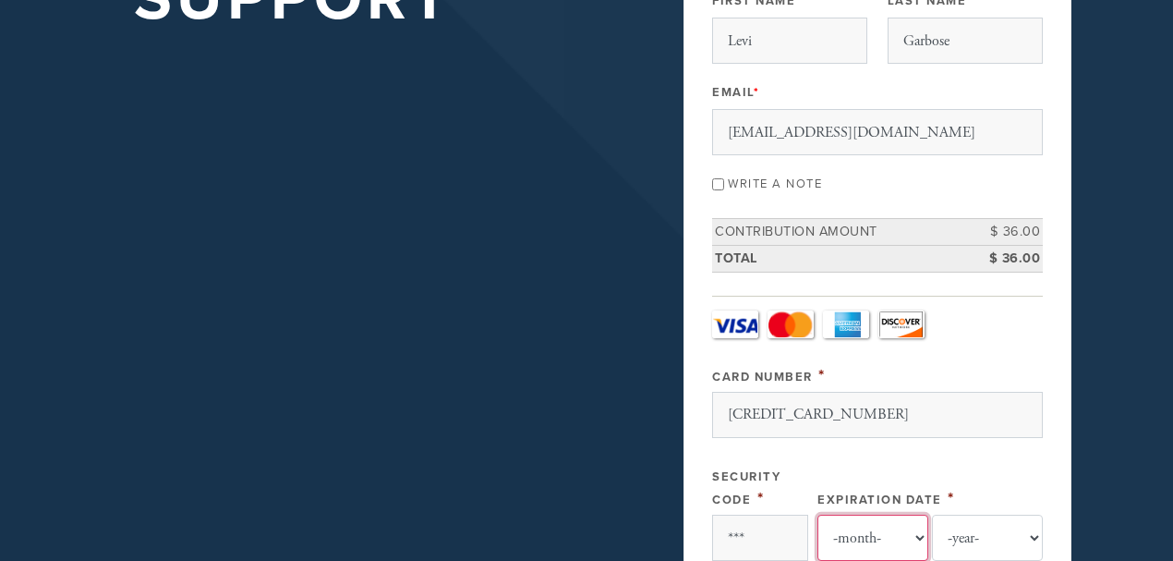
select select "4"
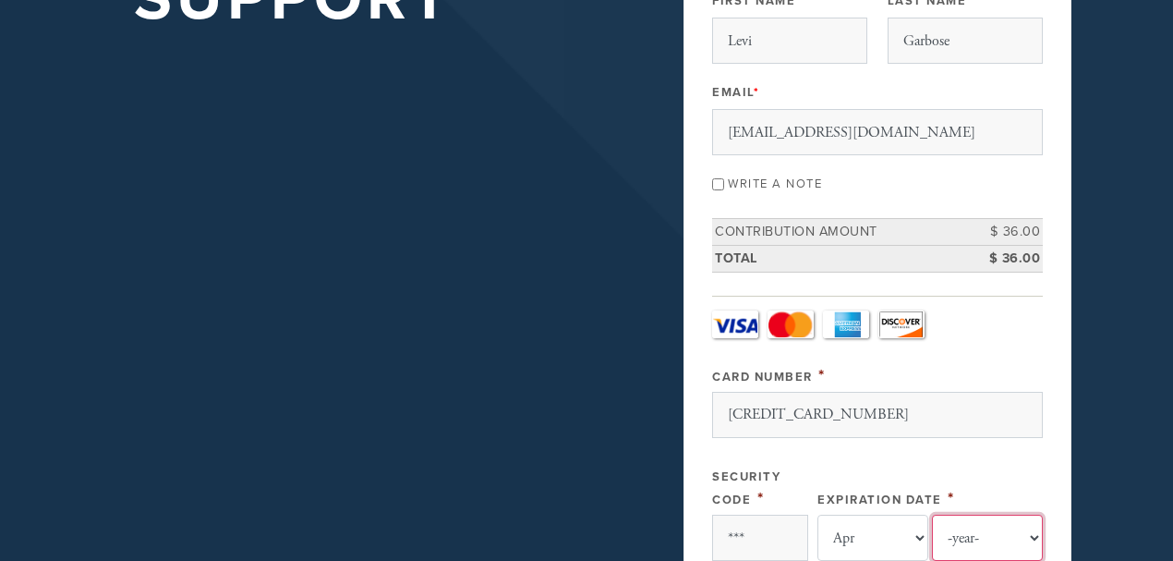
select select "2030"
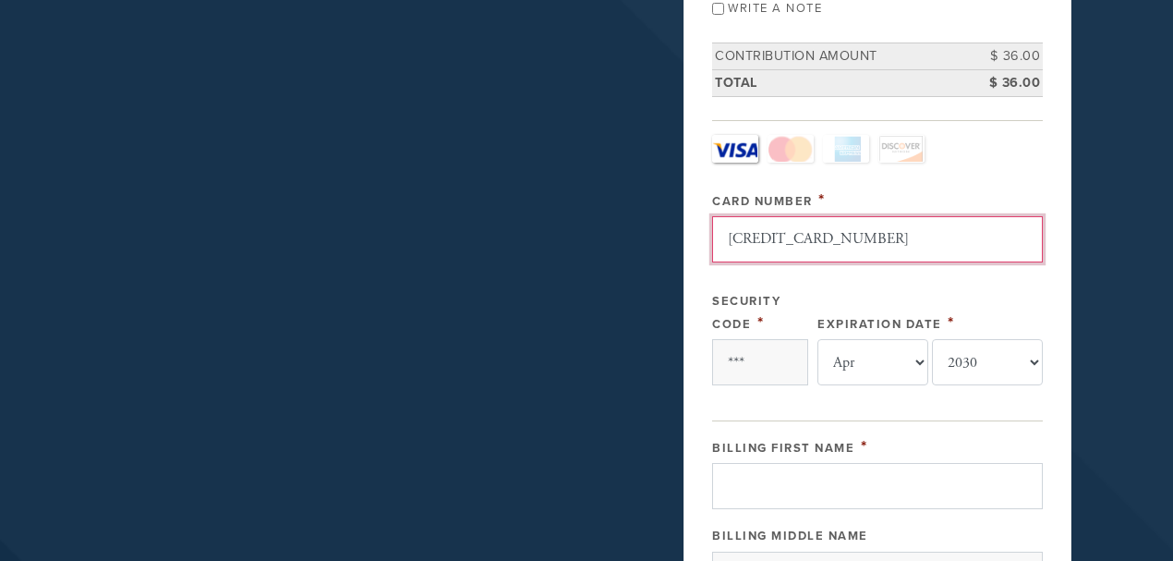
scroll to position [492, 0]
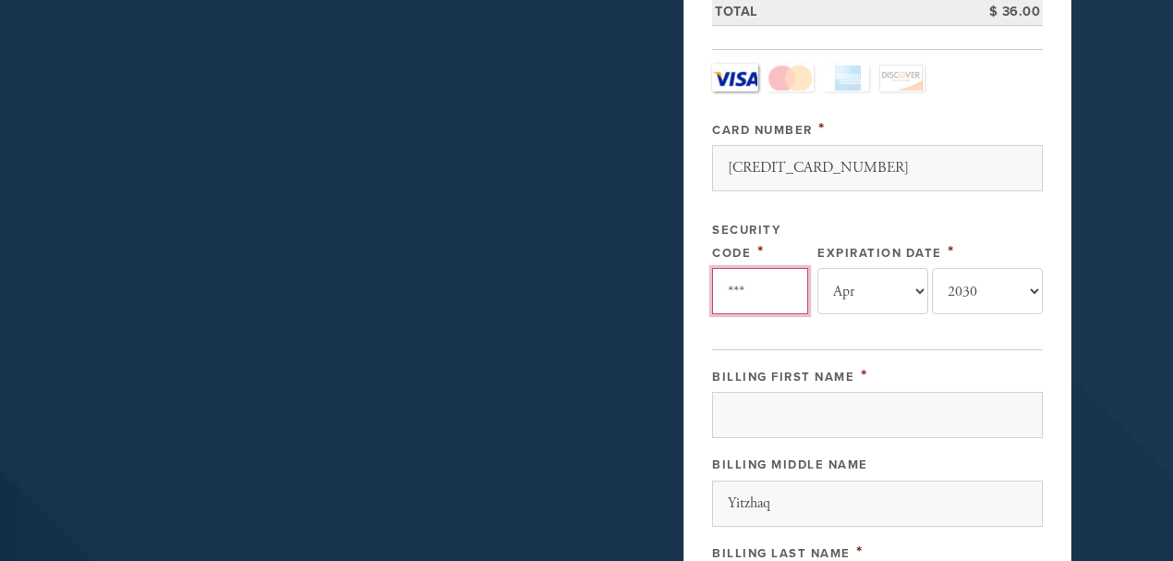
click at [758, 279] on input "***" at bounding box center [760, 291] width 96 height 46
type input "*"
type input "***"
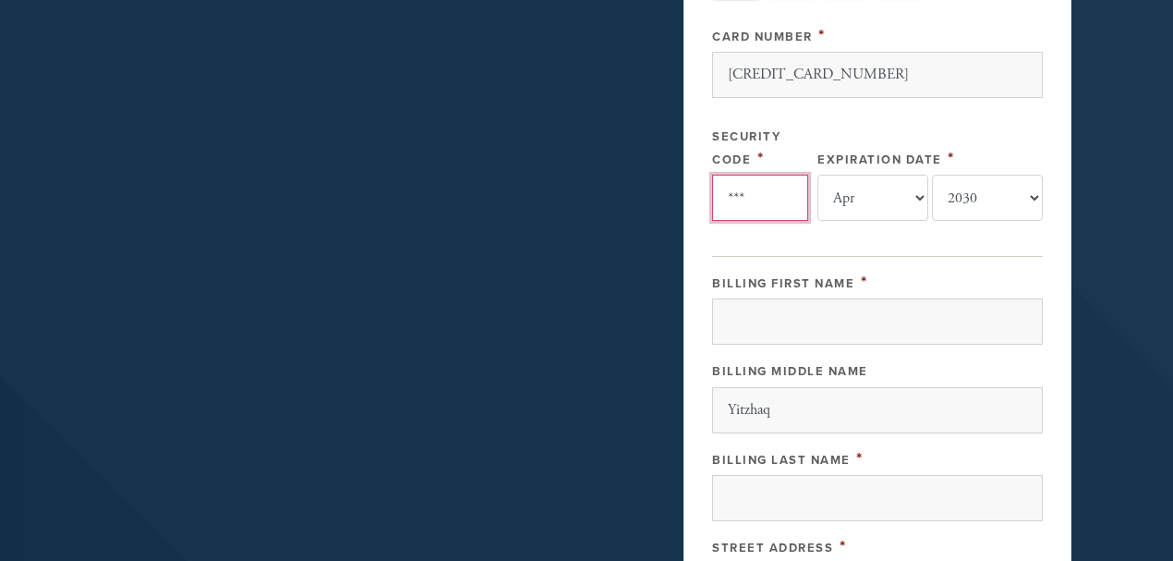
scroll to position [615, 0]
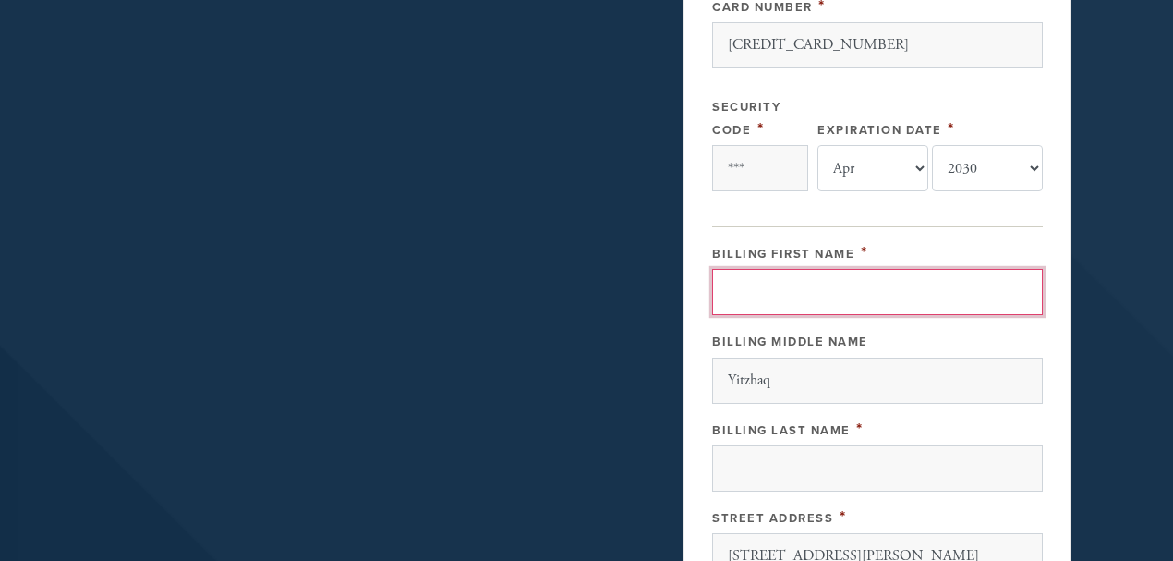
click at [784, 282] on input "Billing First Name" at bounding box center [877, 292] width 331 height 46
type input "Levi"
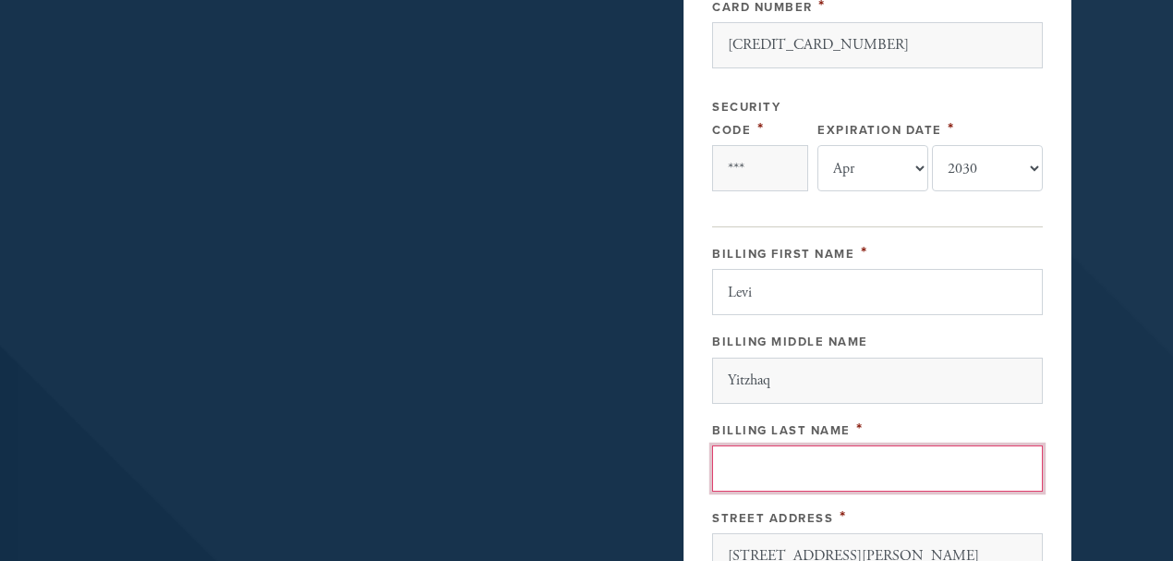
type input "Garbose"
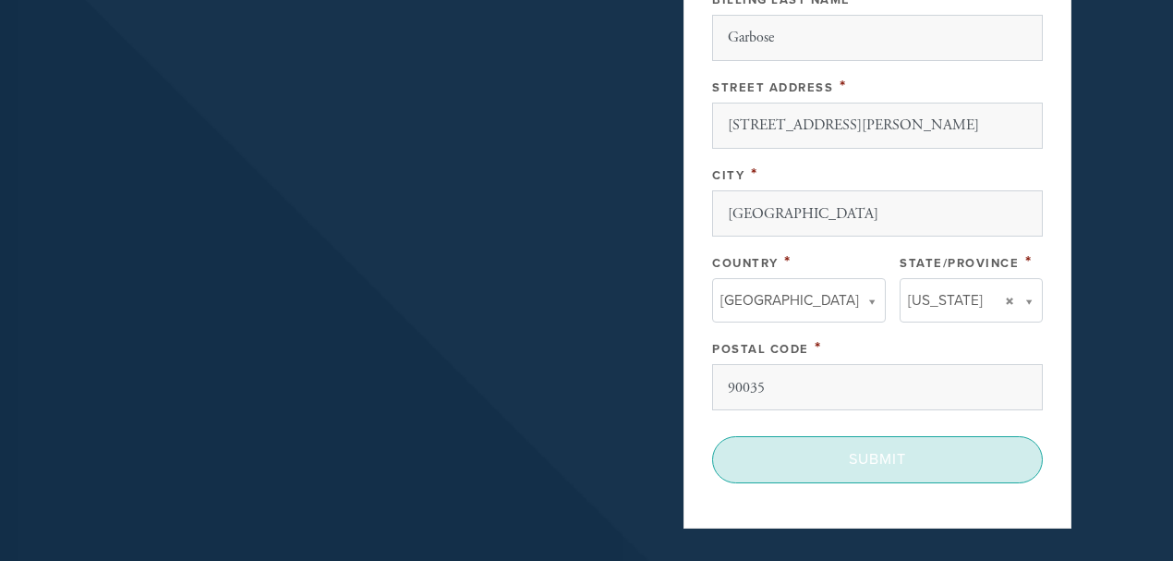
scroll to position [1047, 0]
click at [873, 455] on input "Submit" at bounding box center [877, 458] width 331 height 46
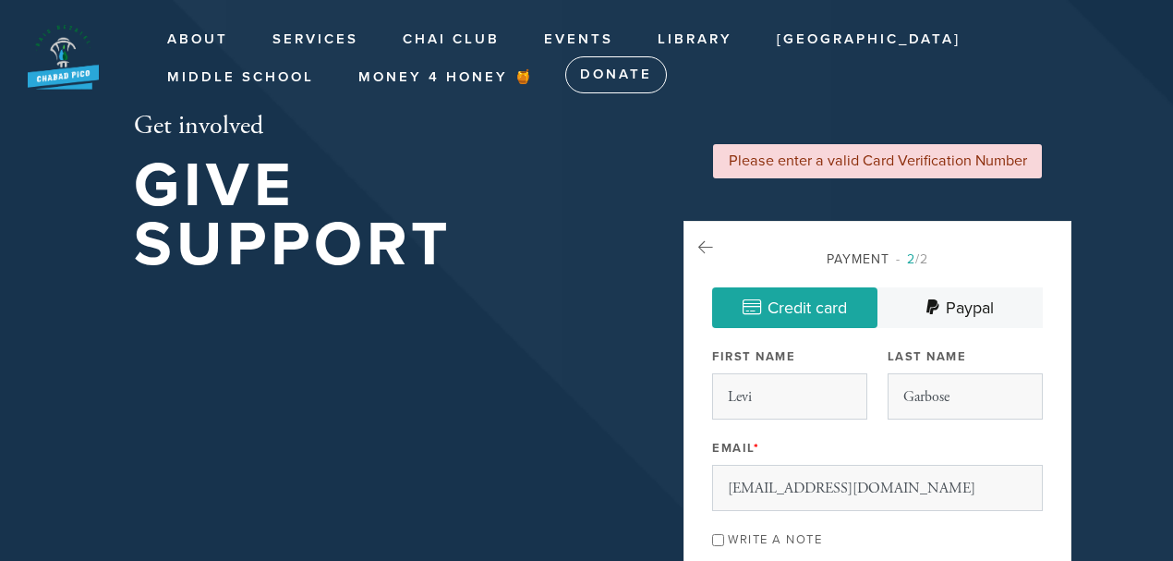
select select "4"
select select "2030"
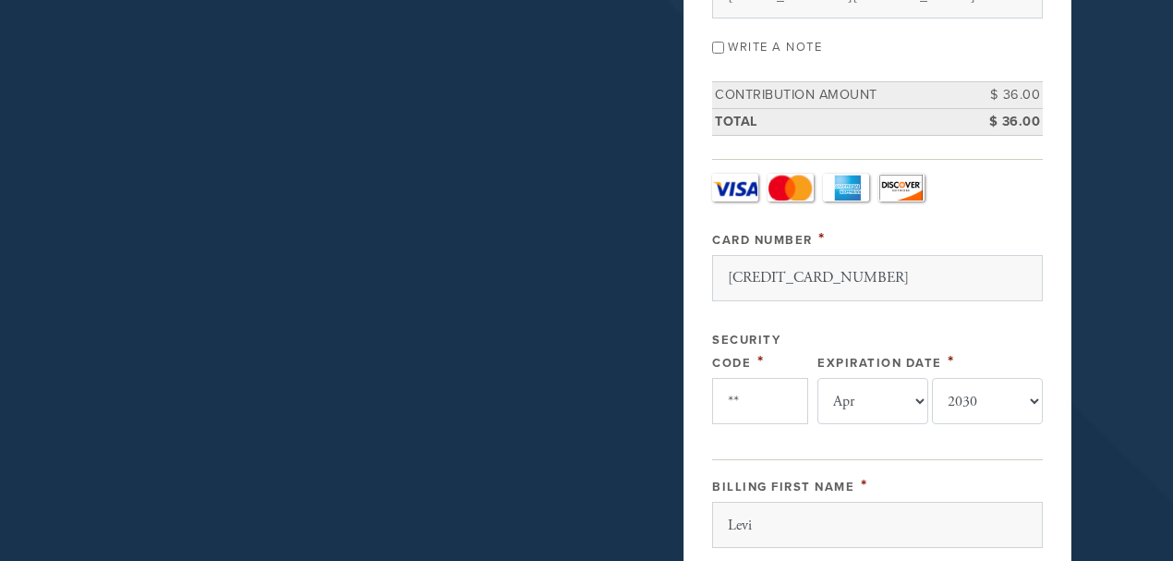
type input "*"
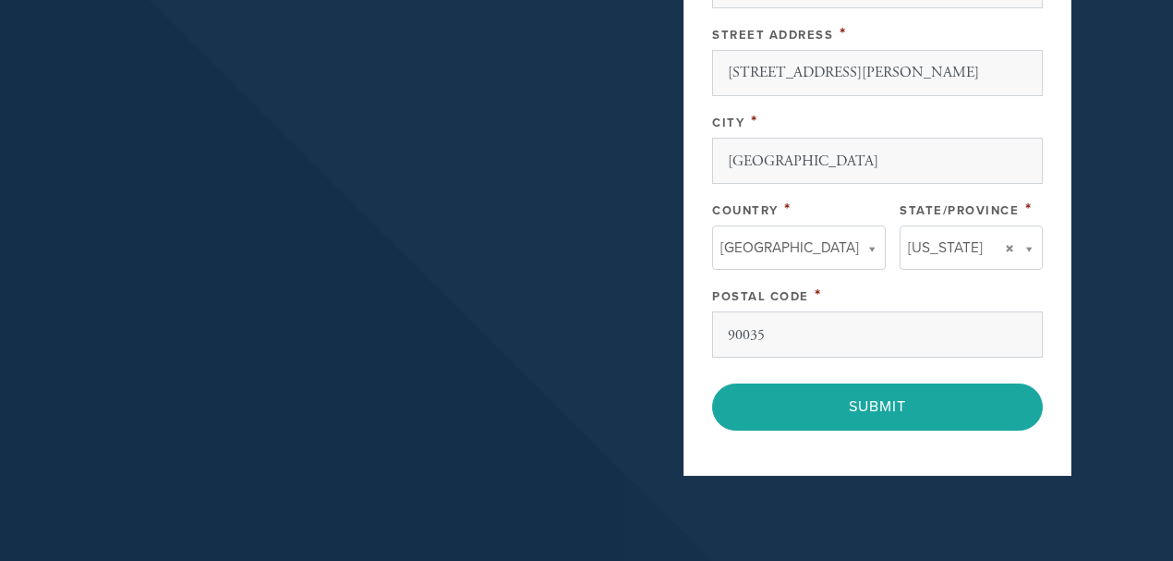
scroll to position [1231, 0]
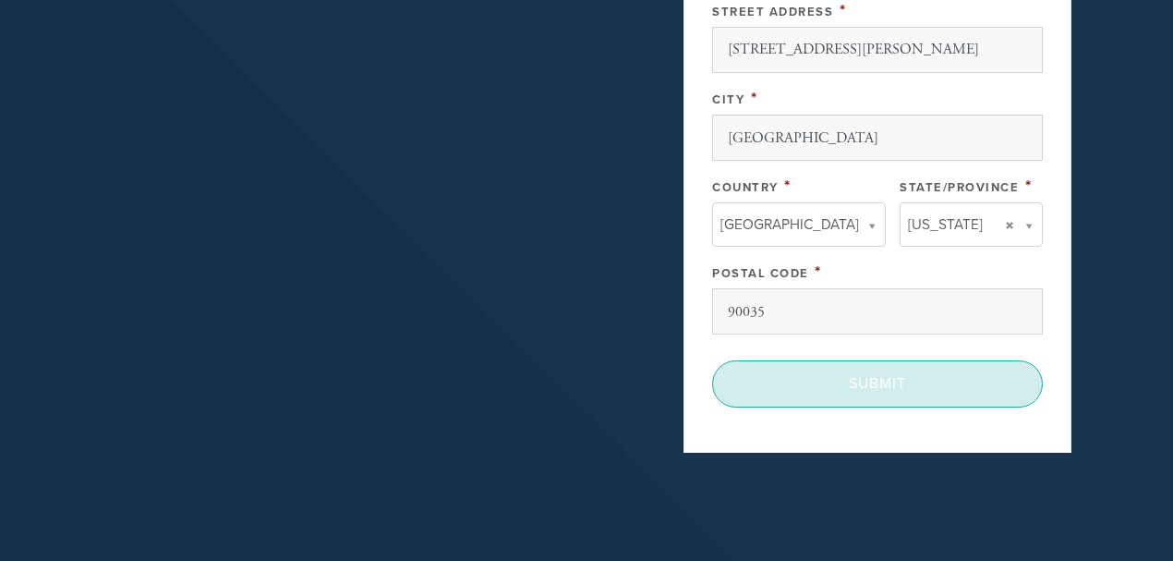
type input "919"
click at [867, 381] on input "Submit" at bounding box center [877, 383] width 331 height 46
